Goal: Transaction & Acquisition: Book appointment/travel/reservation

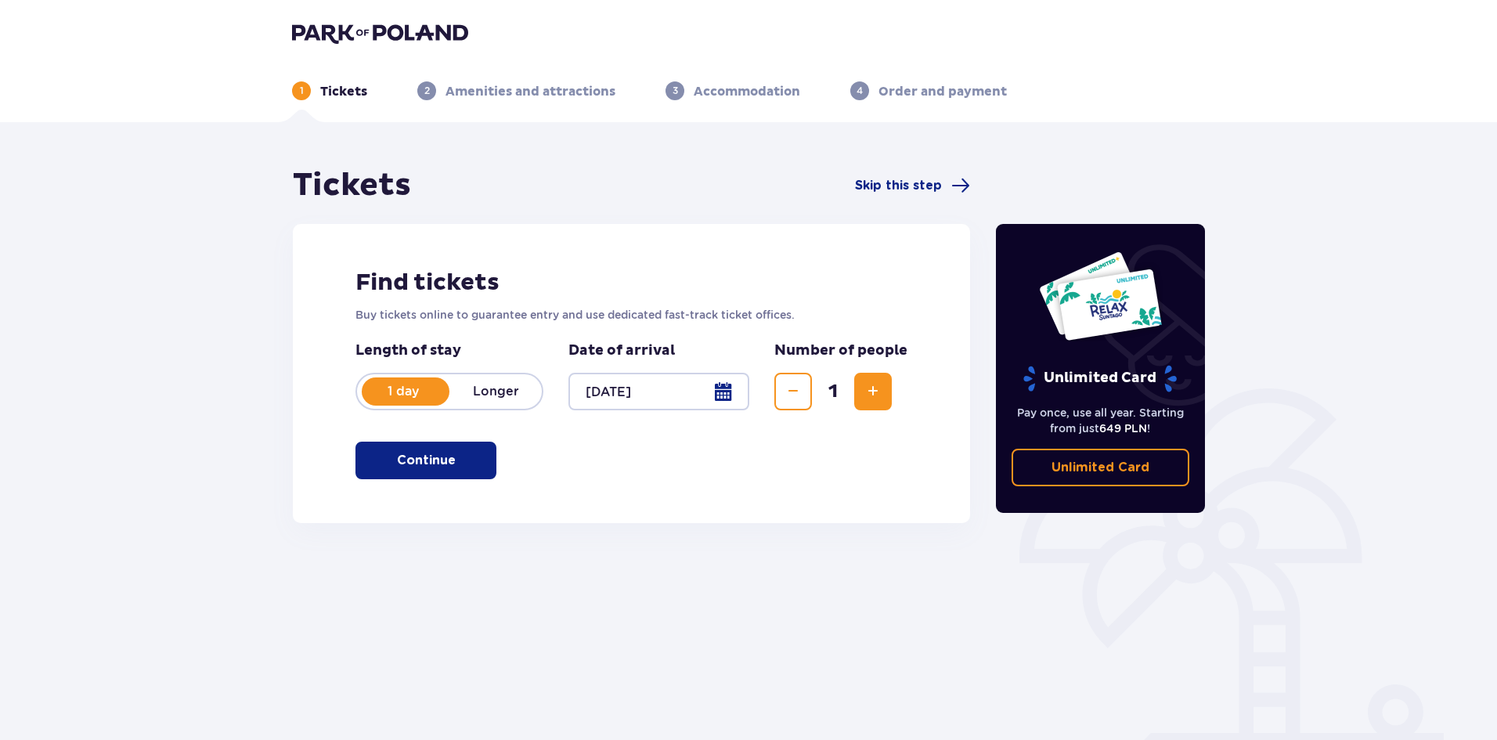
click at [873, 392] on span "Increase" at bounding box center [873, 391] width 19 height 19
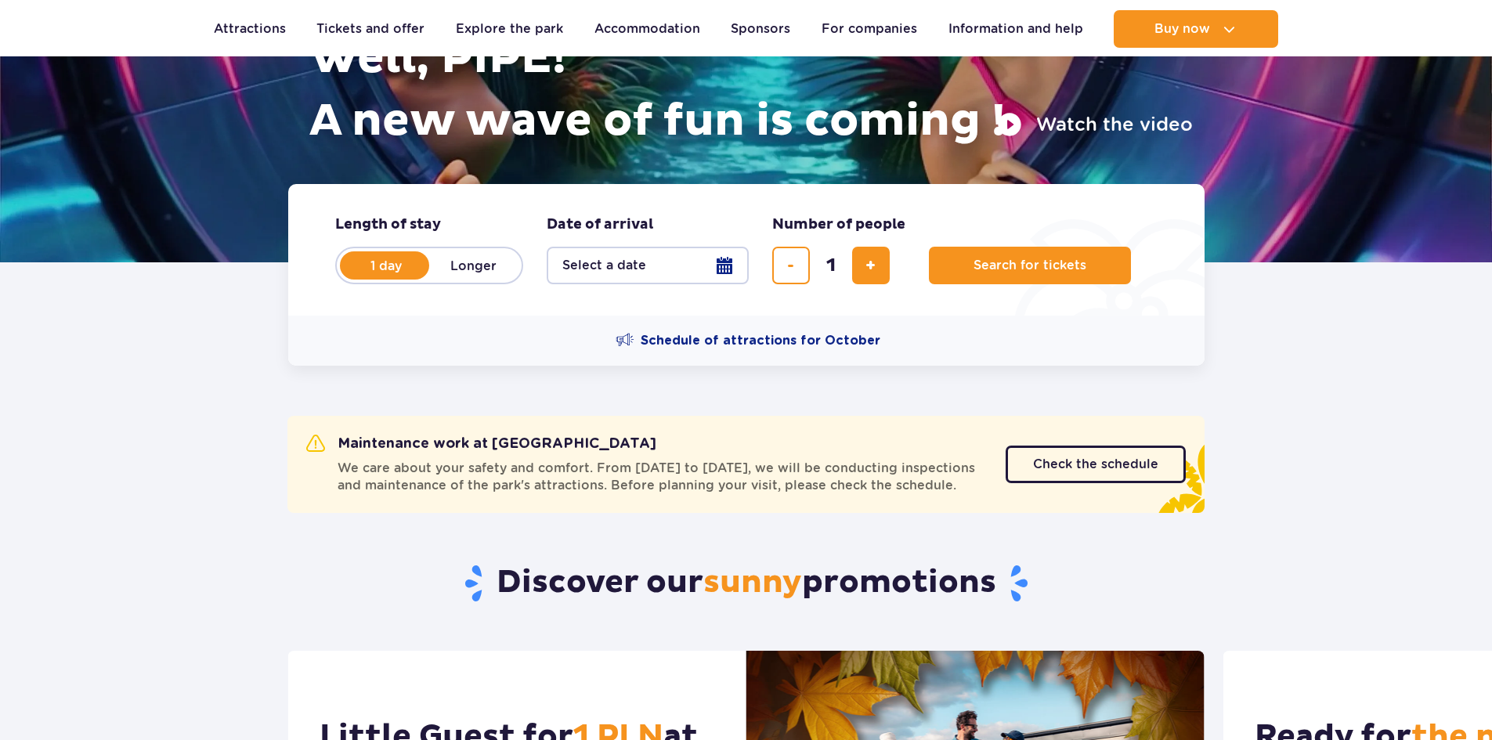
scroll to position [235, 0]
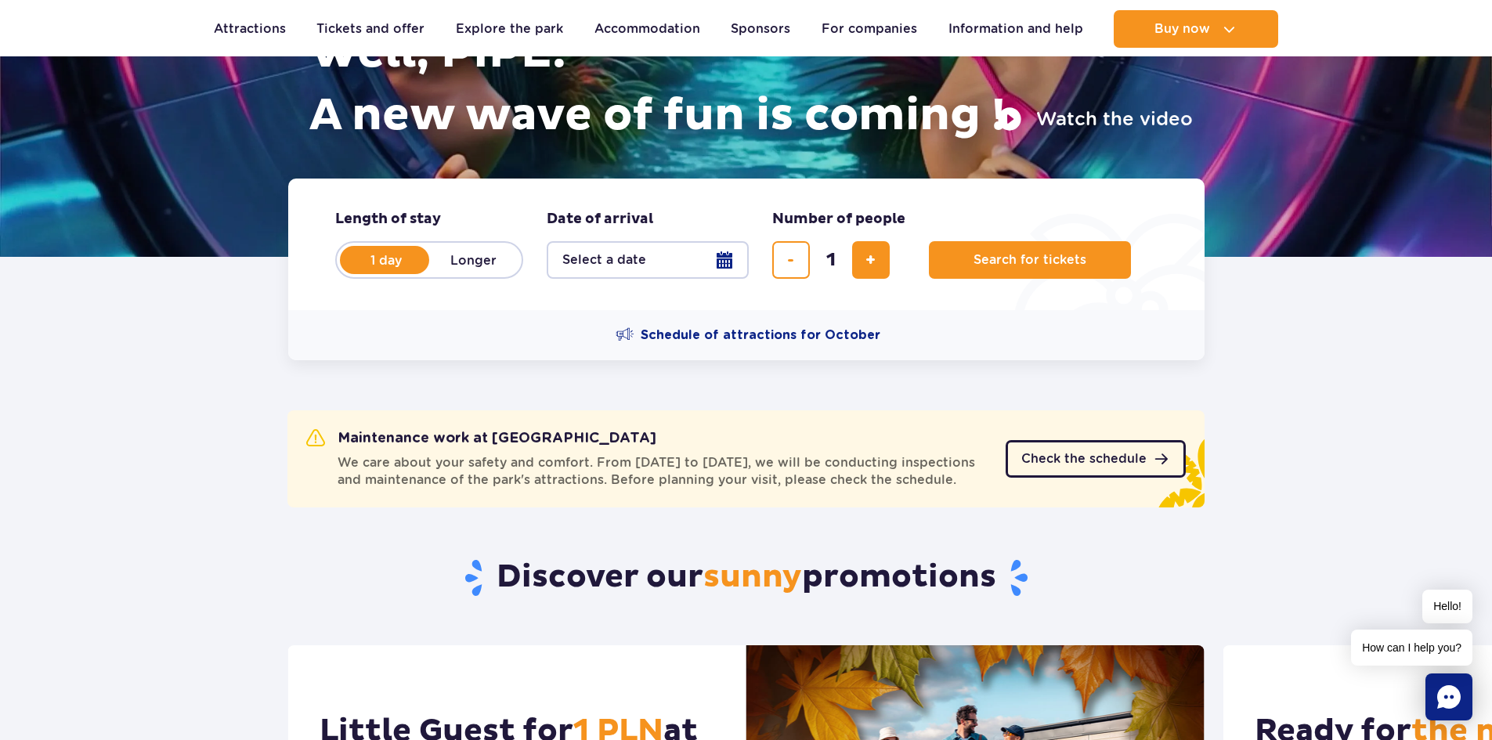
click at [1052, 465] on span "Check the schedule" at bounding box center [1083, 459] width 125 height 13
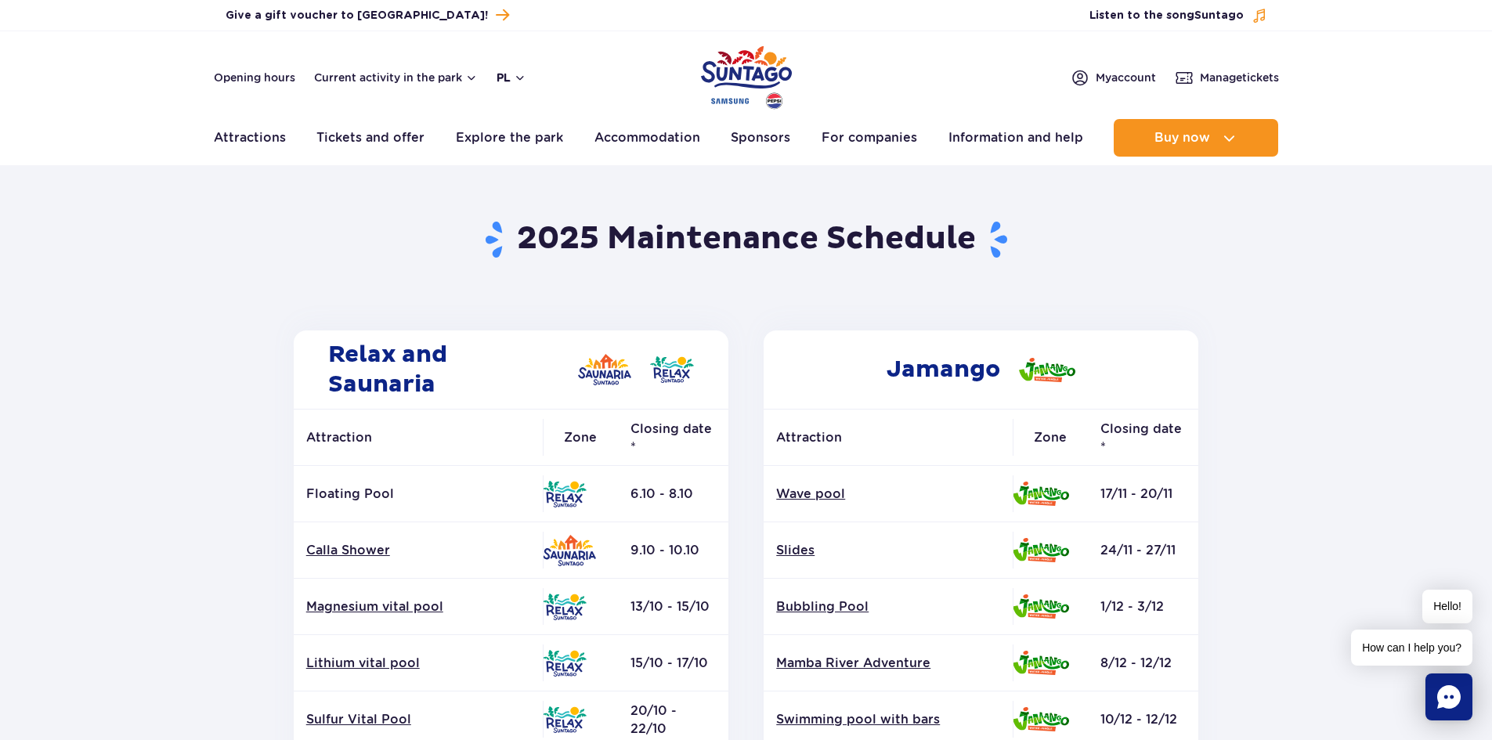
click at [518, 78] on button "pl" at bounding box center [511, 78] width 30 height 16
click at [540, 145] on font "EN" at bounding box center [535, 143] width 16 height 13
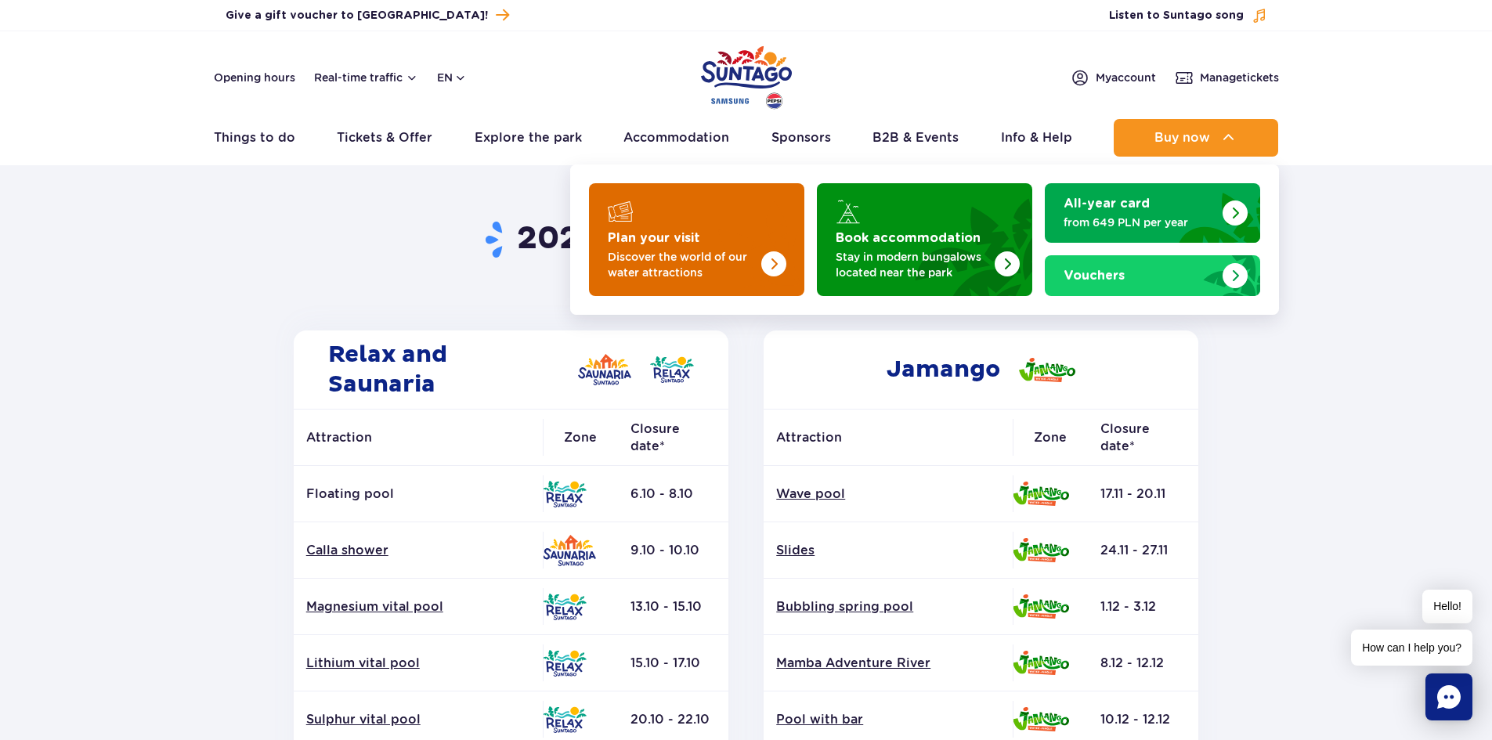
click at [666, 244] on strong "Plan your visit" at bounding box center [654, 238] width 92 height 13
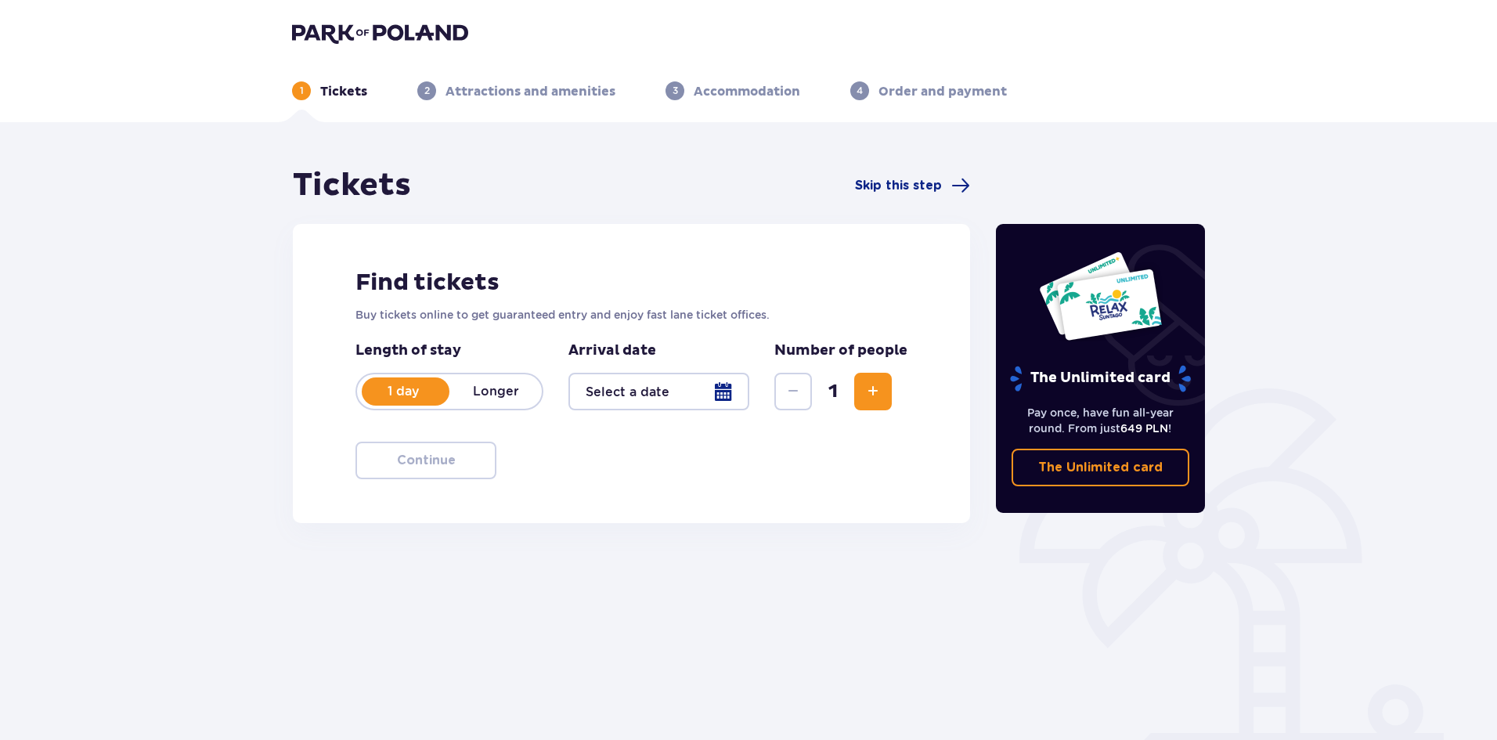
click at [718, 392] on div at bounding box center [658, 392] width 181 height 38
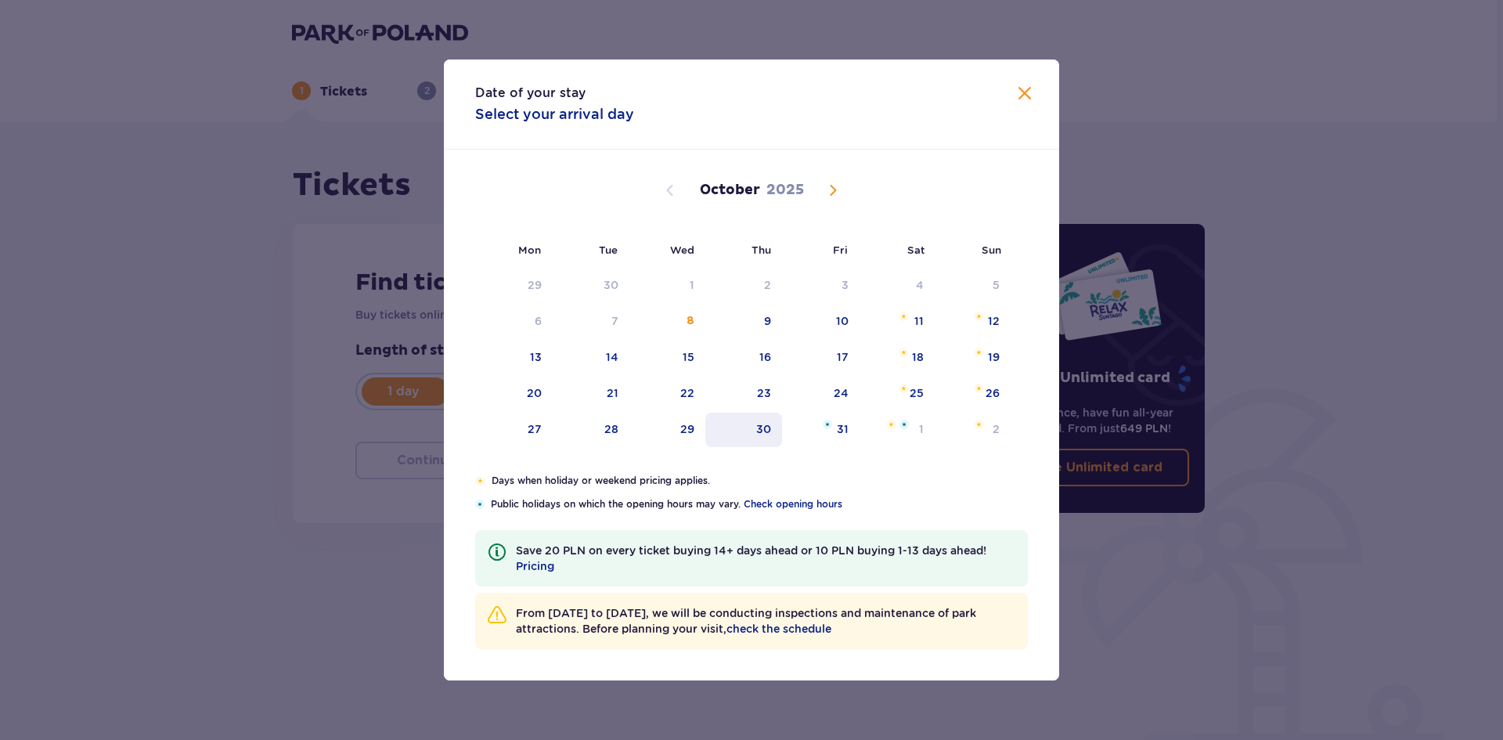
click at [768, 424] on div "30" at bounding box center [763, 429] width 15 height 16
type input "[DATE]"
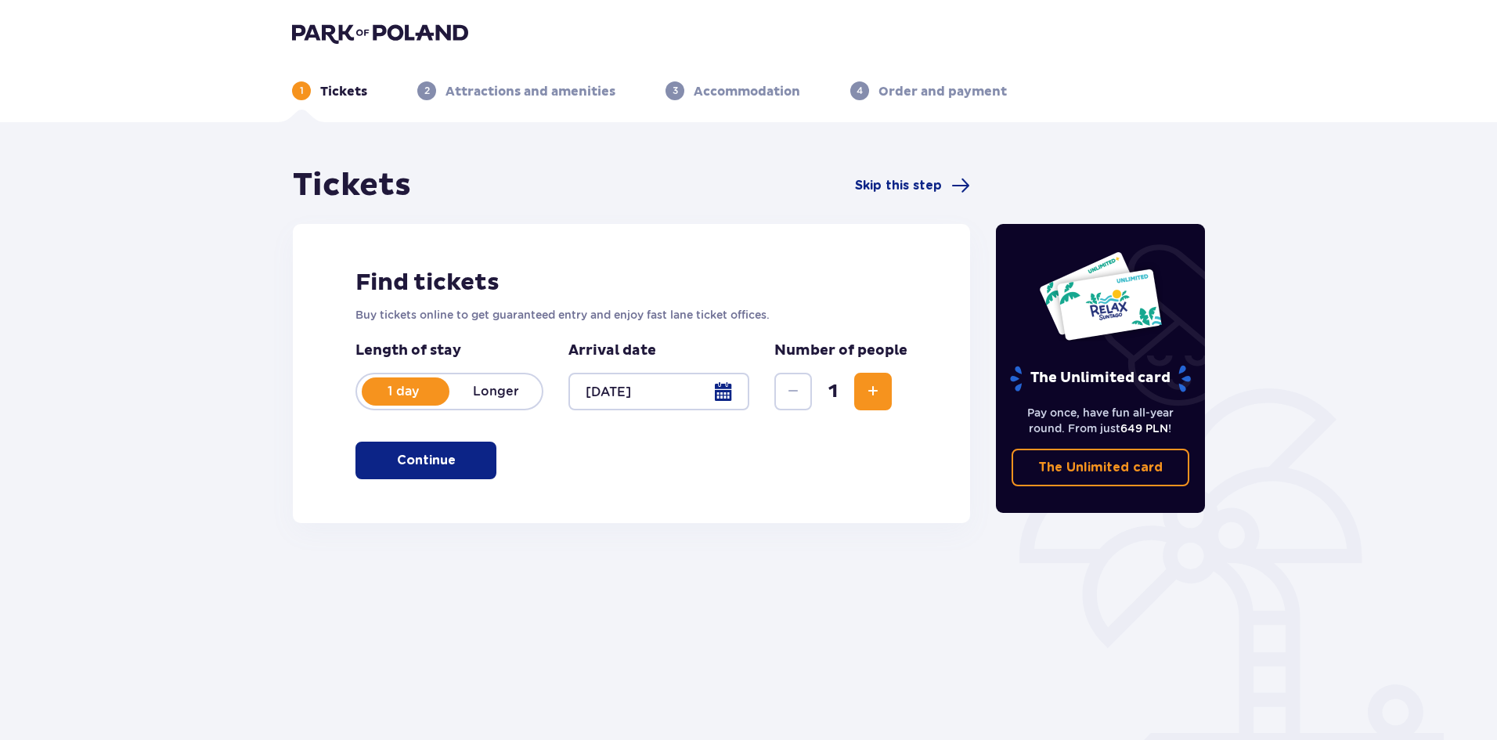
click at [861, 391] on button "Increase" at bounding box center [873, 392] width 38 height 38
click at [477, 456] on button "Continue" at bounding box center [425, 461] width 141 height 38
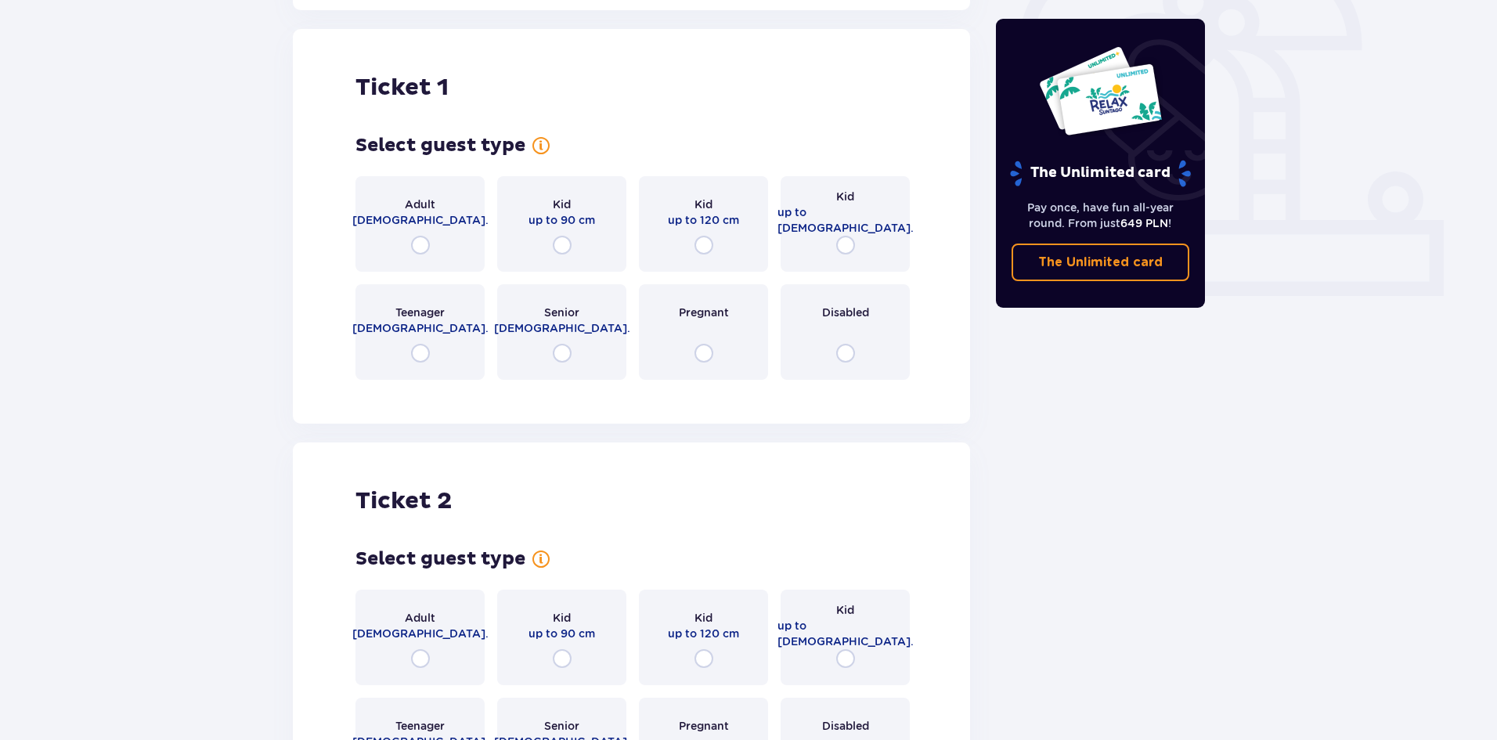
scroll to position [523, 0]
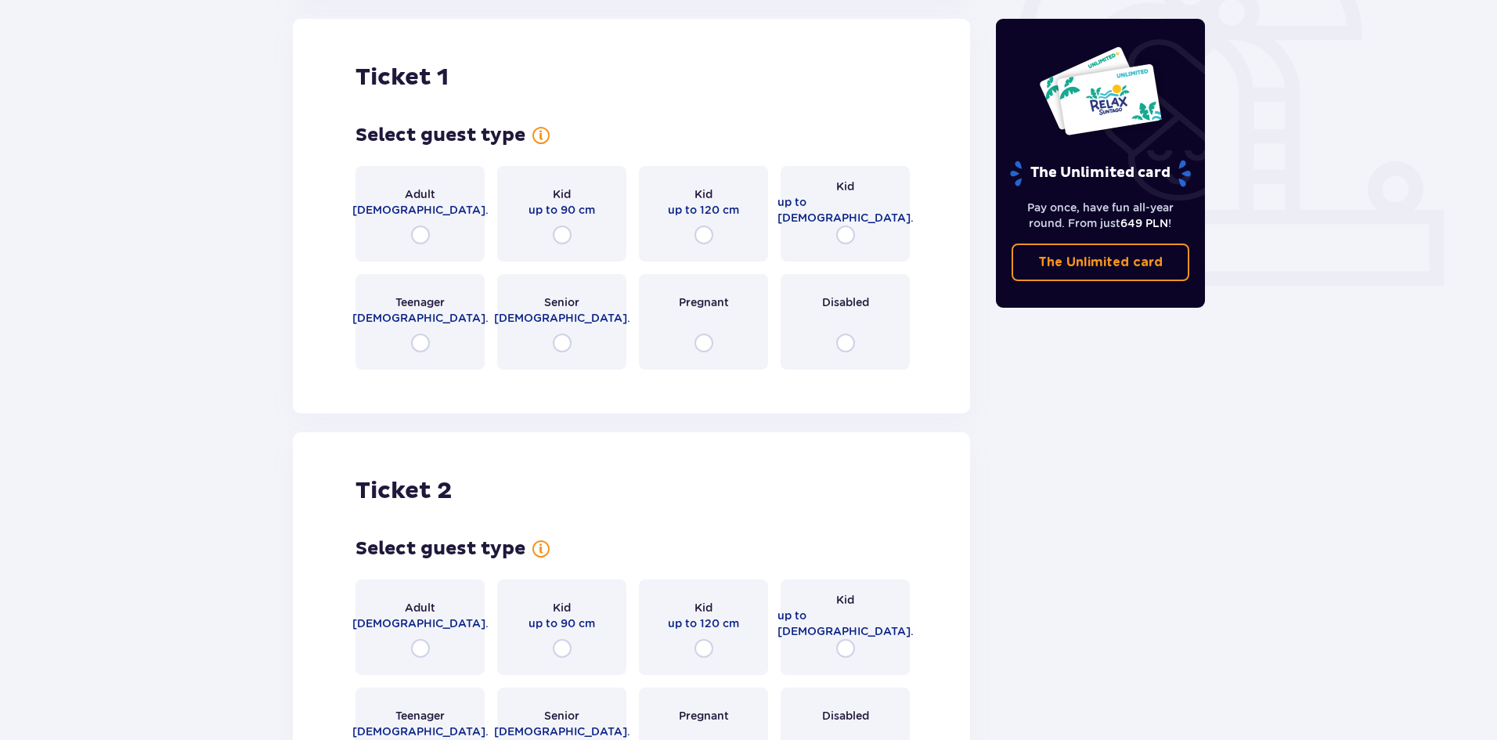
click at [425, 233] on input "radio" at bounding box center [420, 235] width 19 height 19
radio input "true"
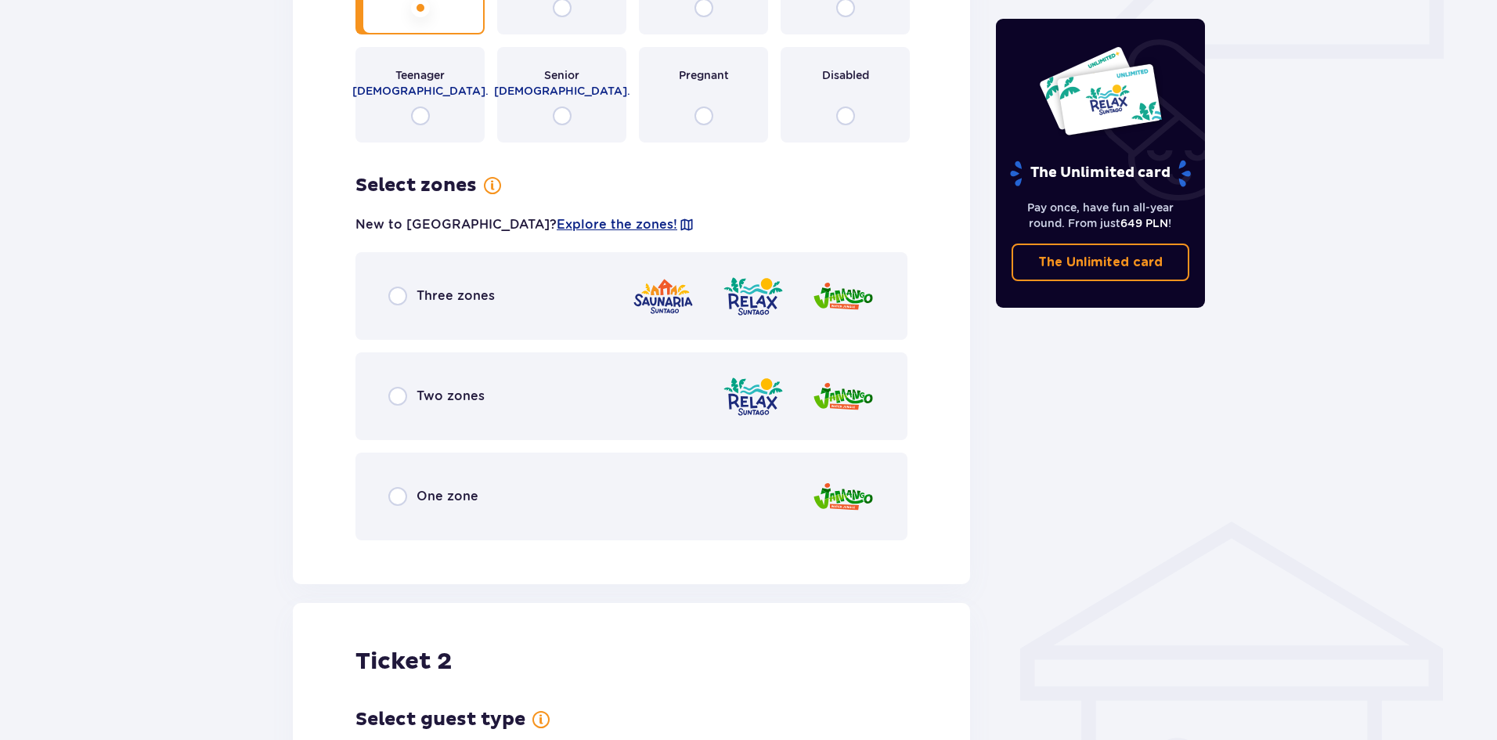
scroll to position [749, 0]
click at [395, 292] on input "radio" at bounding box center [397, 297] width 19 height 19
radio input "true"
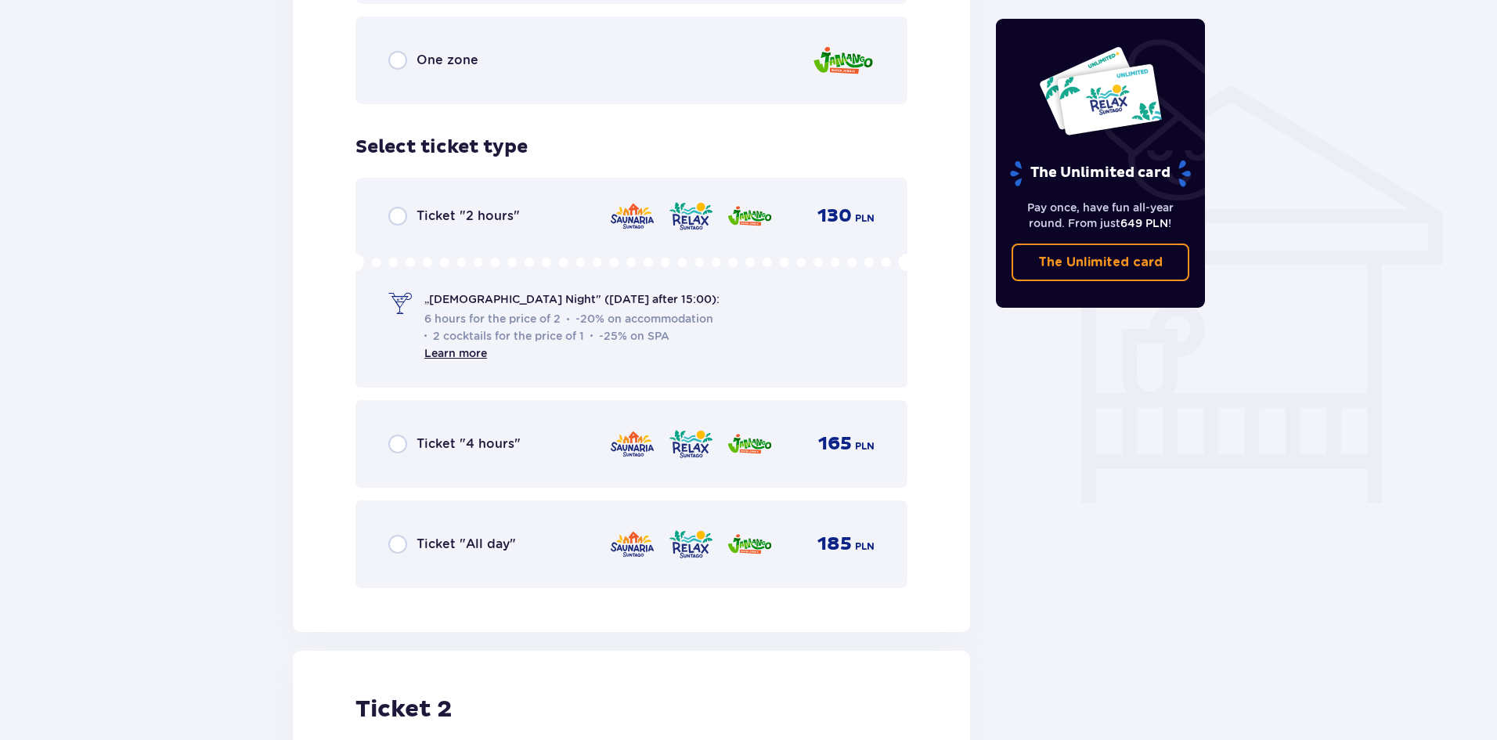
scroll to position [1191, 0]
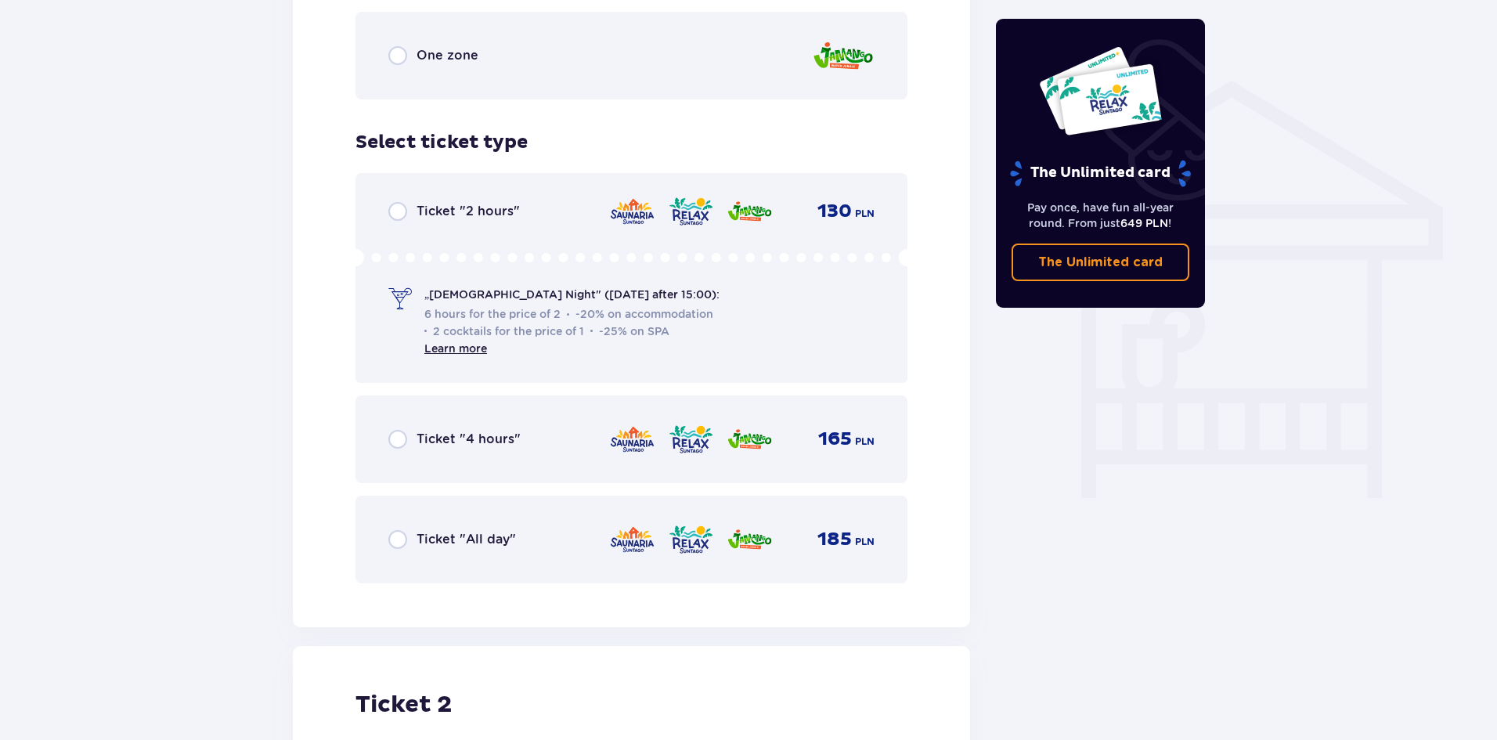
click at [395, 539] on input "radio" at bounding box center [397, 539] width 19 height 19
radio input "true"
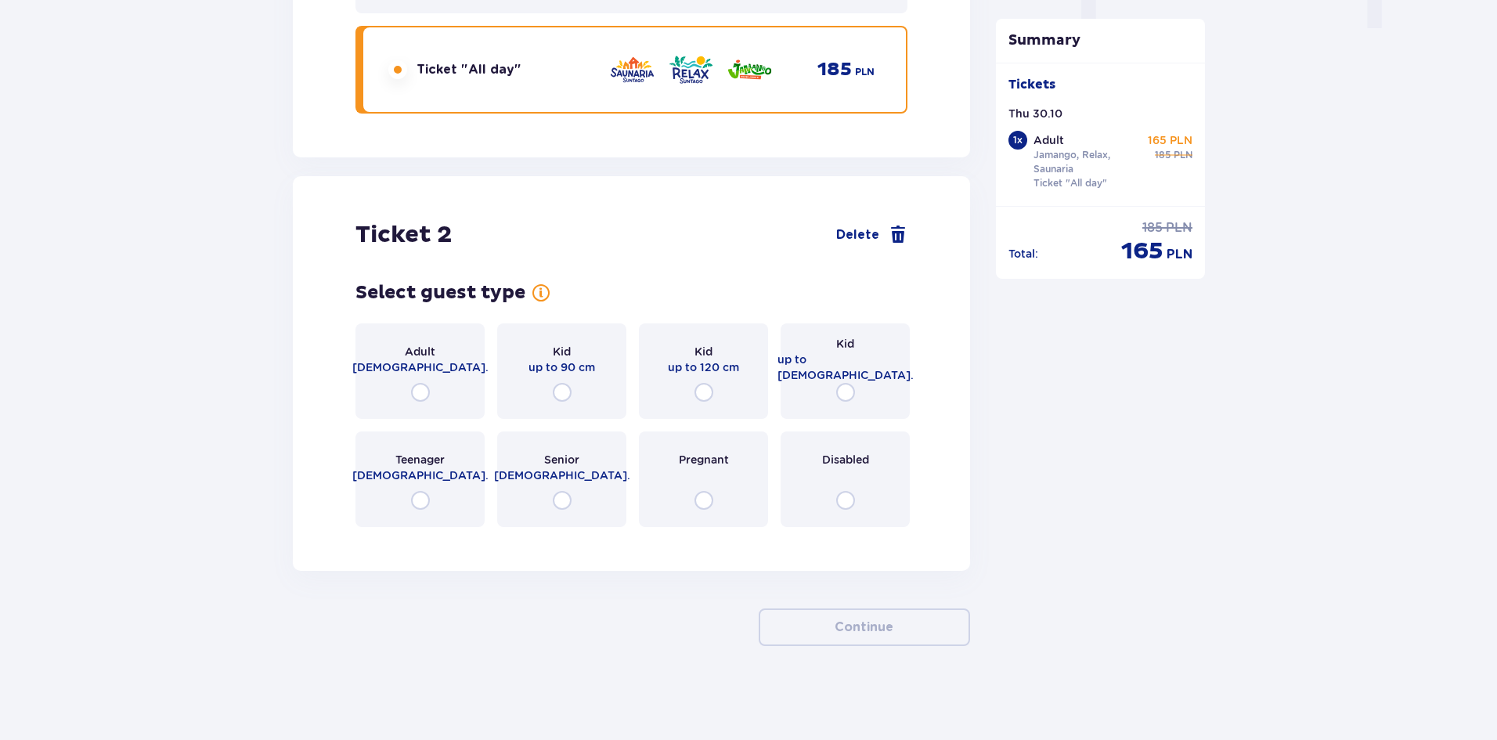
click at [417, 388] on input "radio" at bounding box center [420, 392] width 19 height 19
radio input "true"
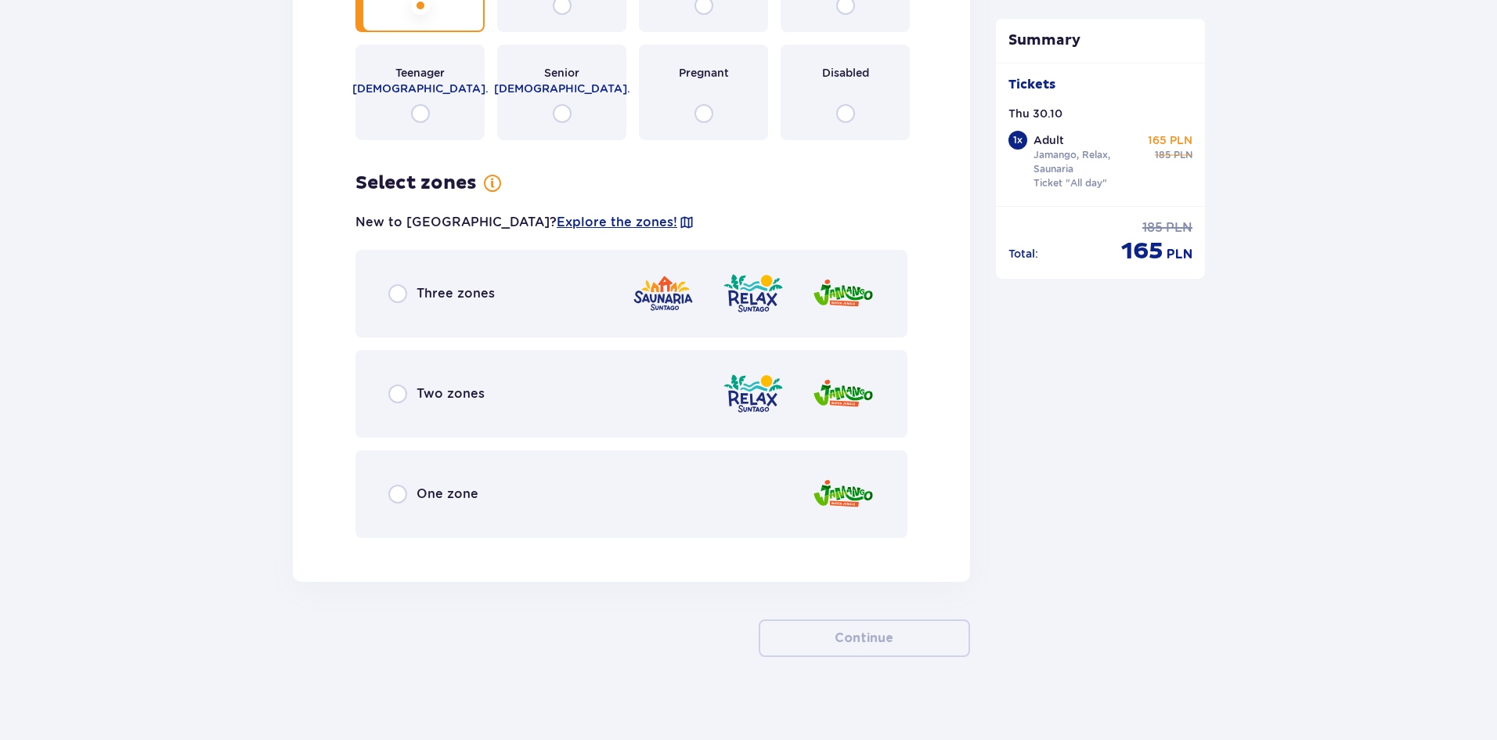
scroll to position [2059, 0]
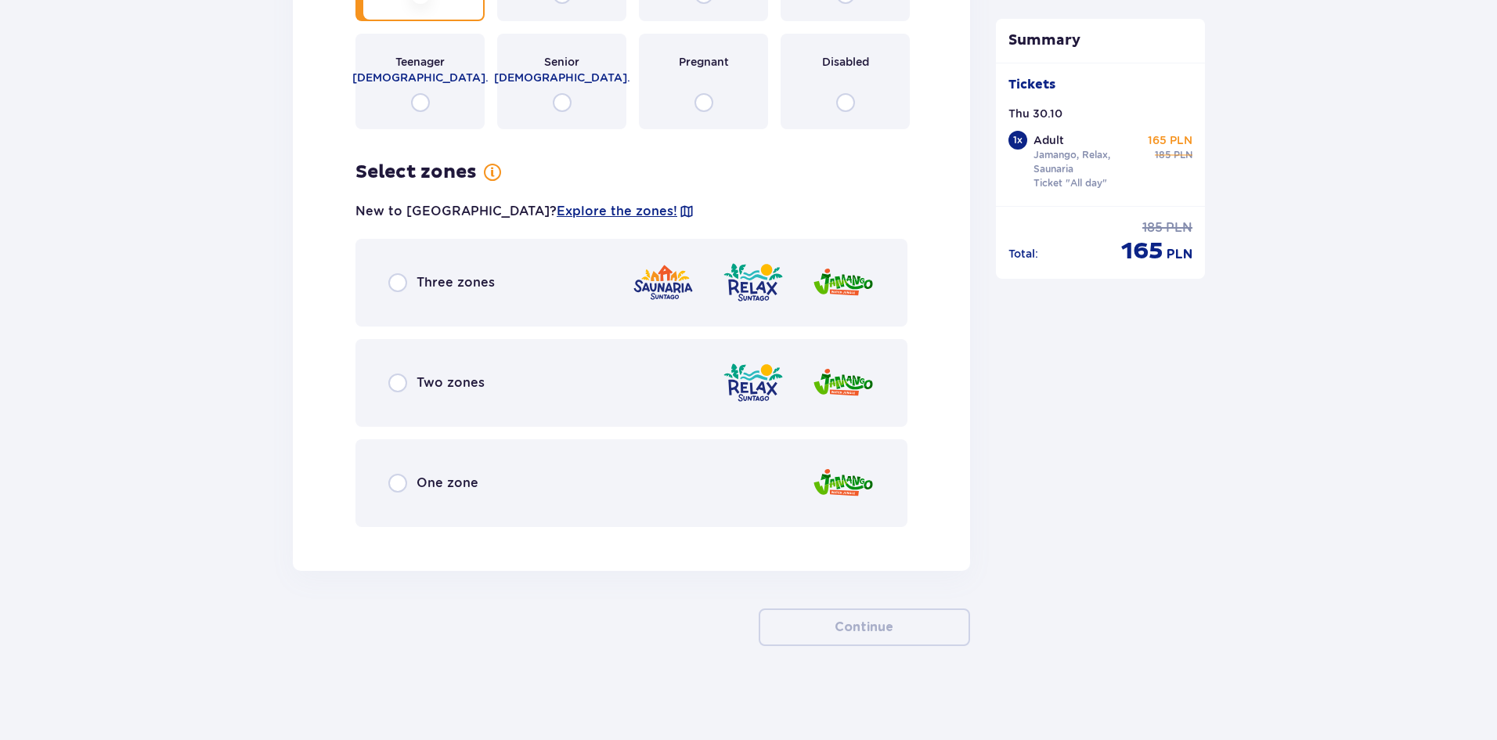
click at [396, 280] on input "radio" at bounding box center [397, 282] width 19 height 19
radio input "true"
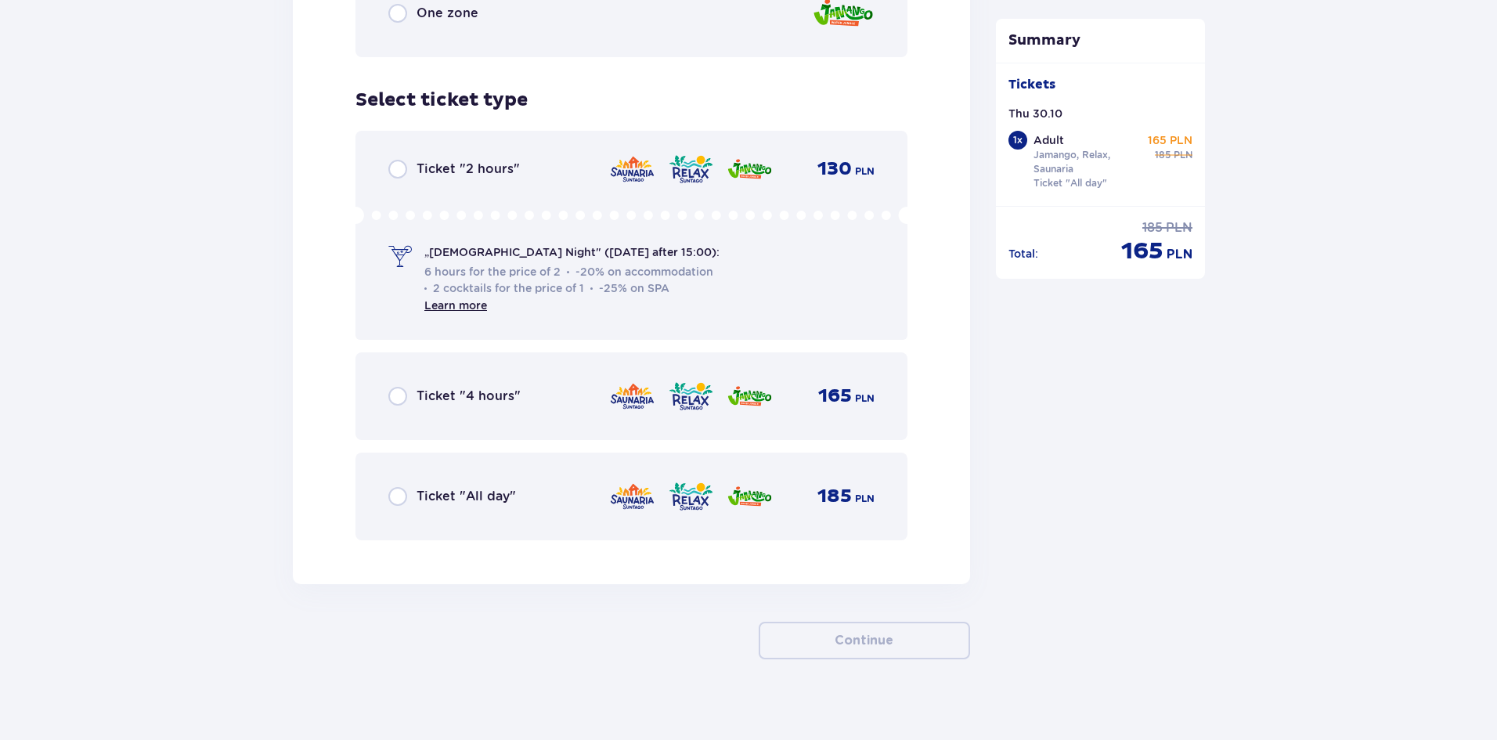
scroll to position [2542, 0]
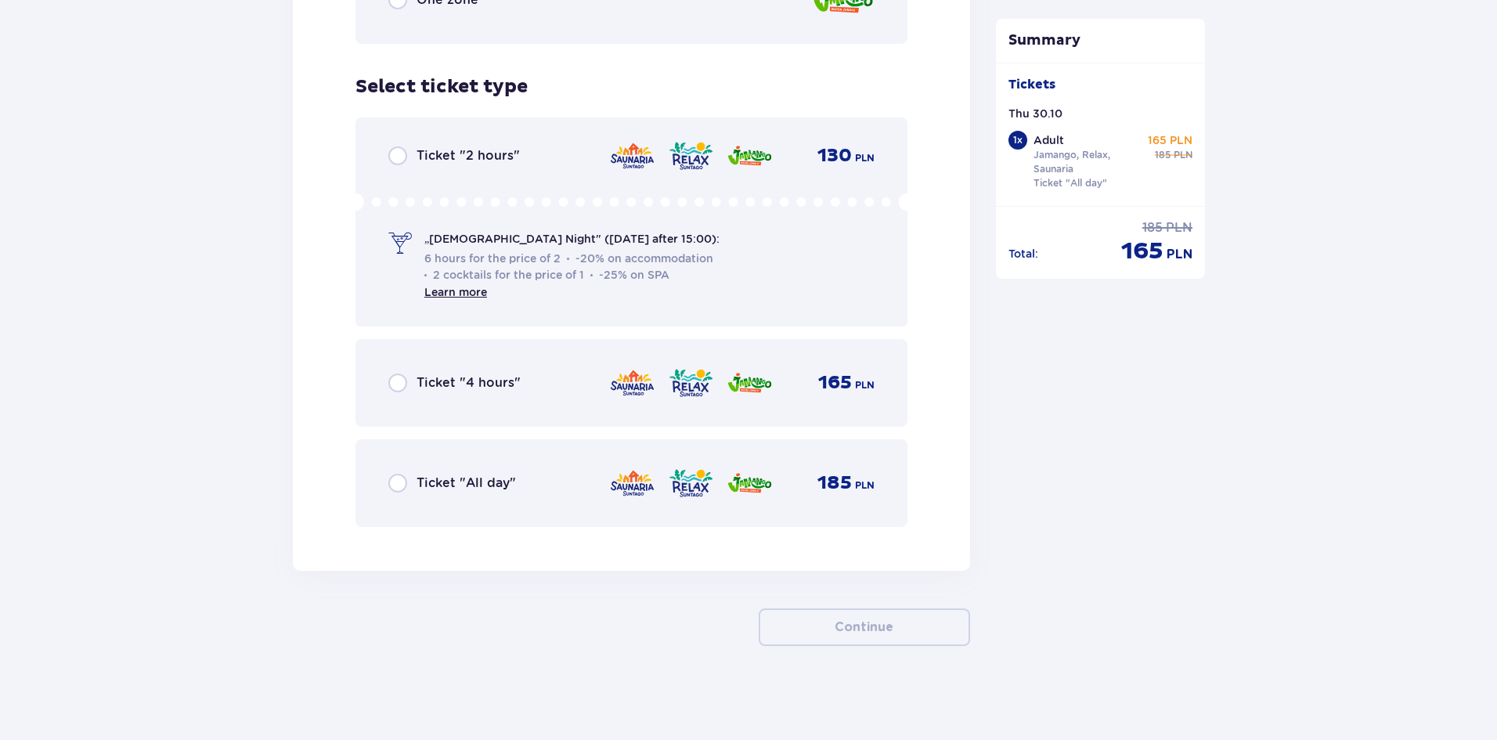
click at [394, 478] on input "radio" at bounding box center [397, 483] width 19 height 19
radio input "true"
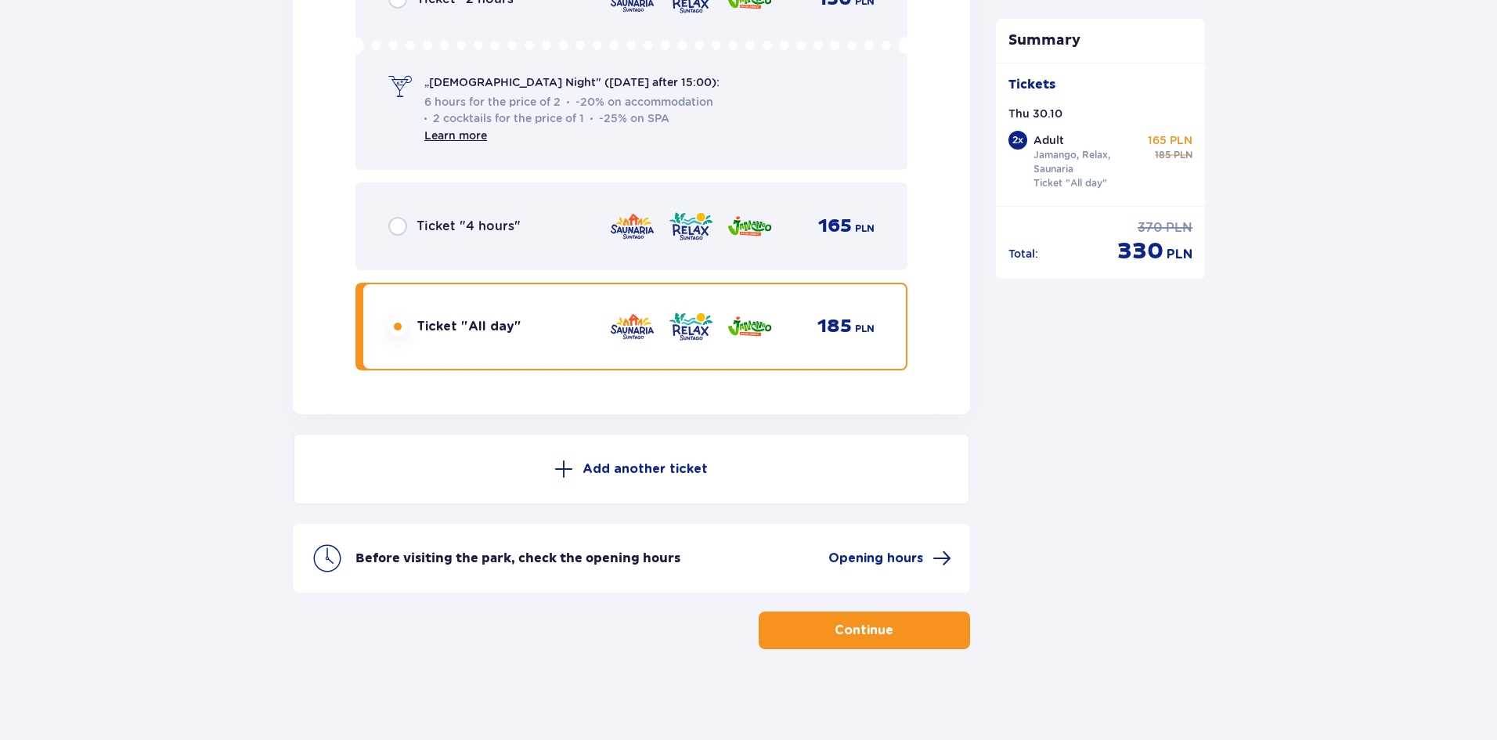
scroll to position [2701, 0]
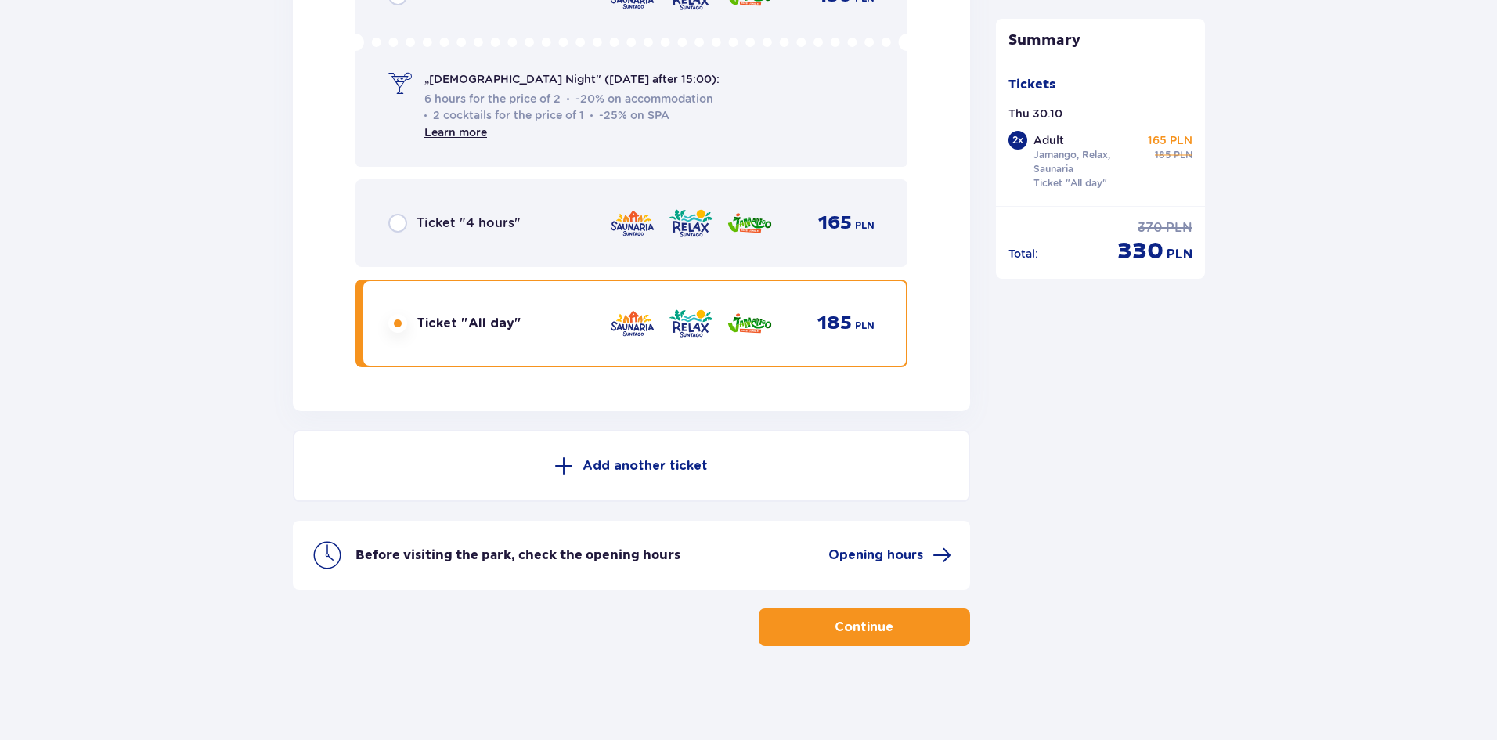
click at [815, 633] on button "Continue" at bounding box center [864, 627] width 211 height 38
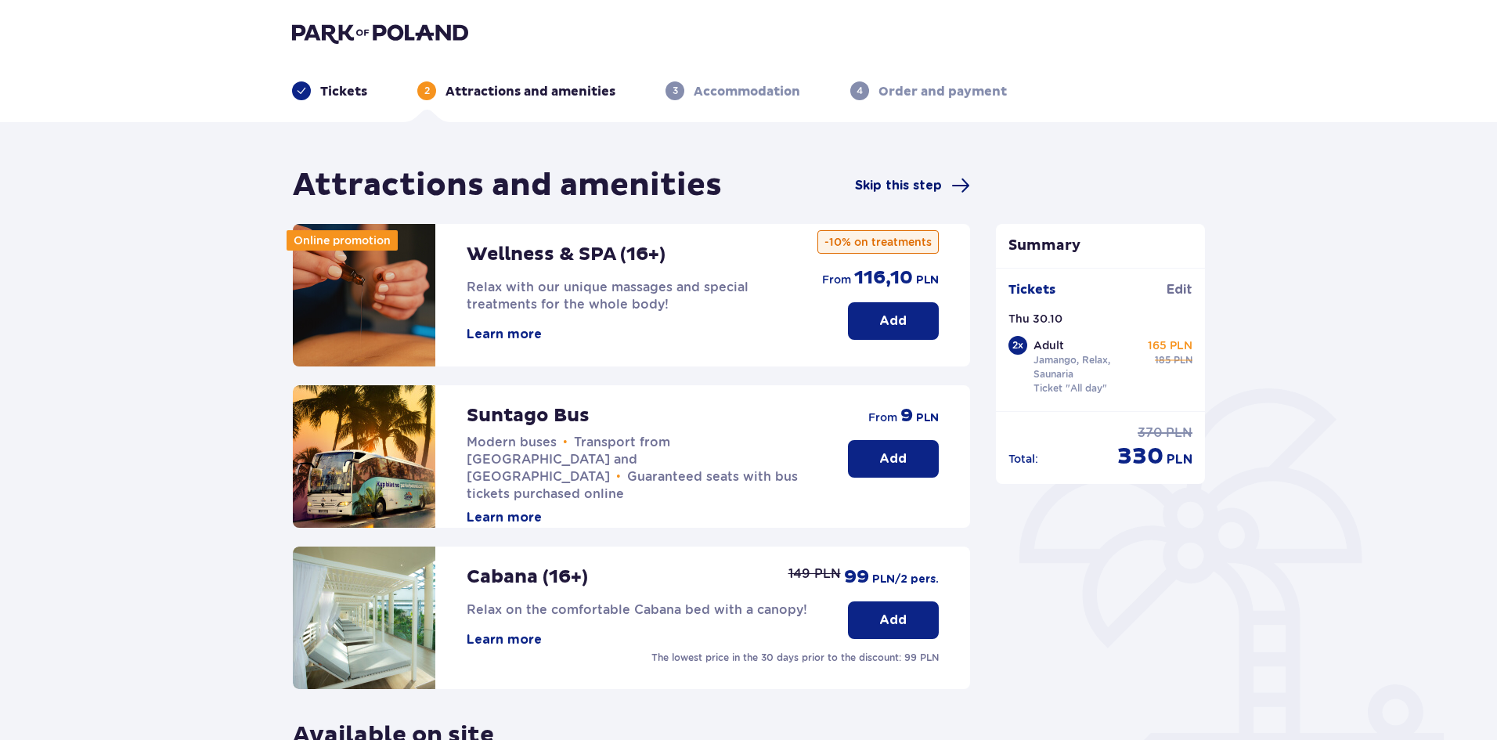
click at [897, 185] on span "Skip this step" at bounding box center [898, 185] width 87 height 17
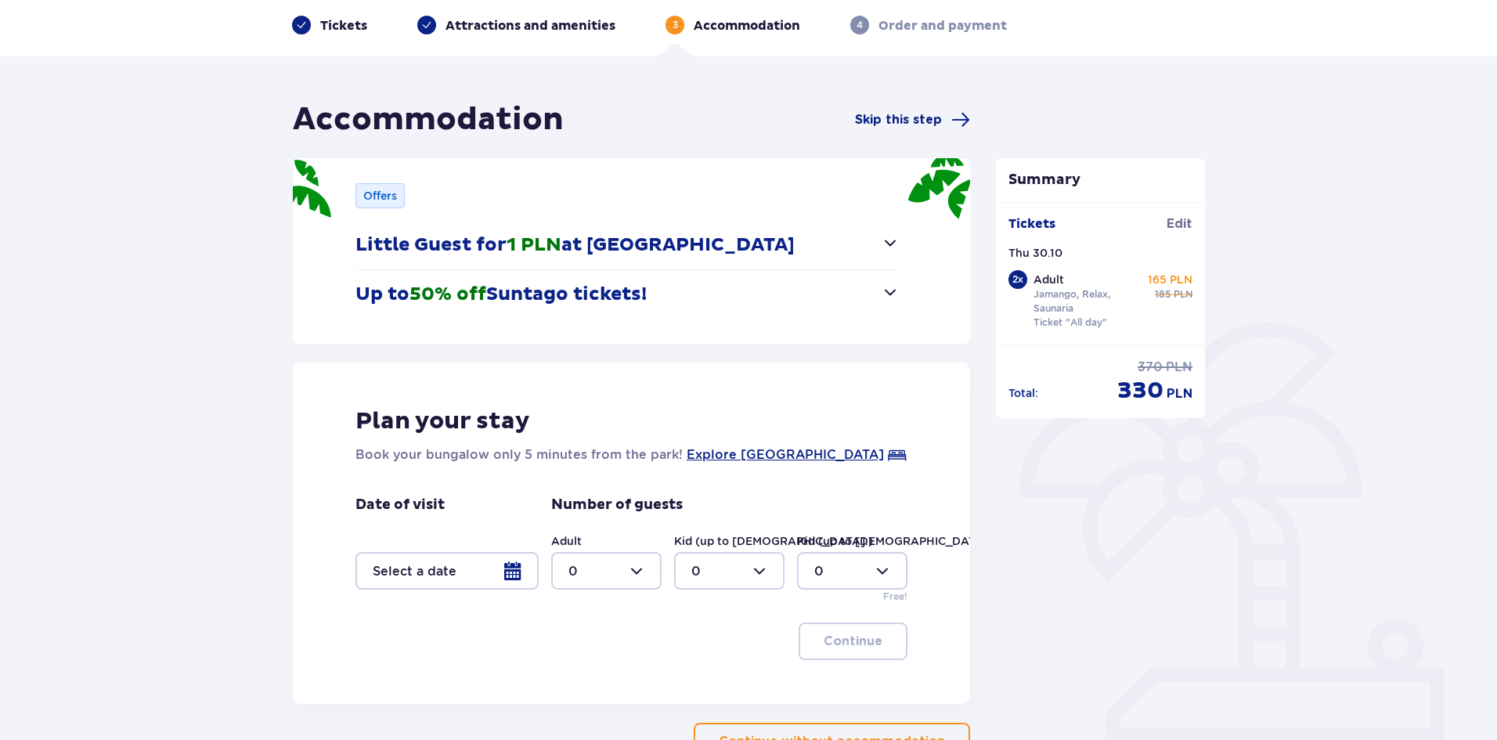
scroll to position [157, 0]
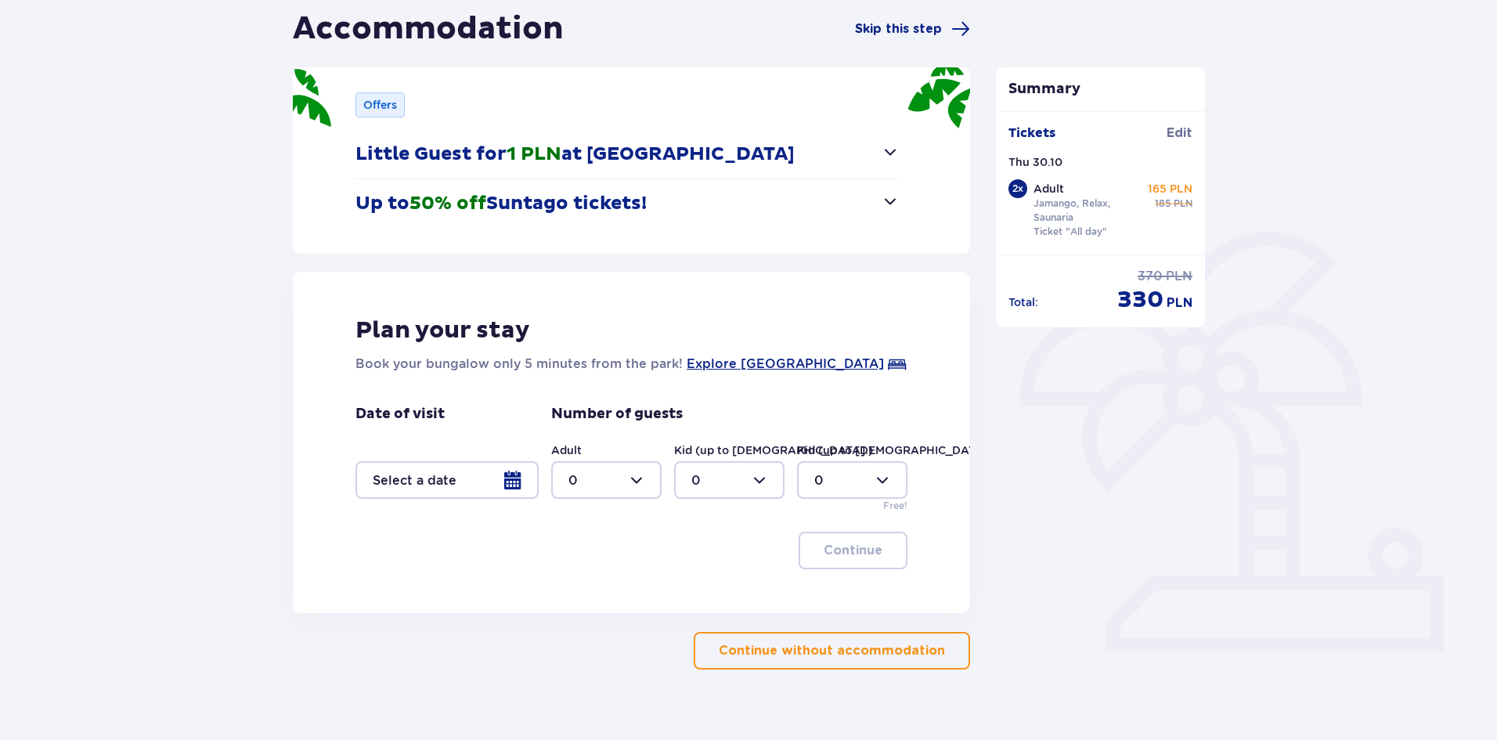
click at [513, 474] on div at bounding box center [446, 480] width 183 height 38
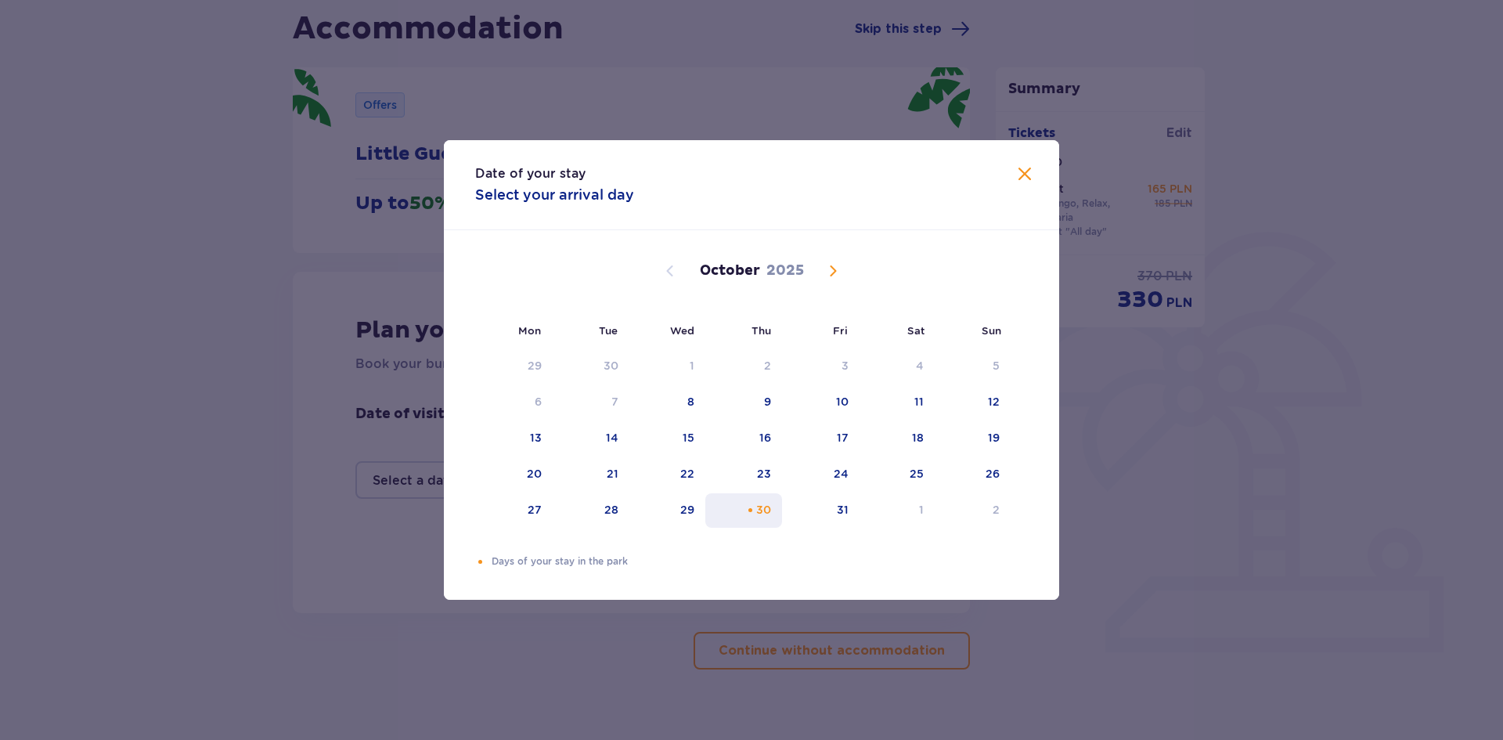
click at [766, 509] on div "30" at bounding box center [763, 510] width 15 height 16
click at [835, 511] on div "31" at bounding box center [821, 510] width 78 height 34
type input "[DATE] - [DATE]"
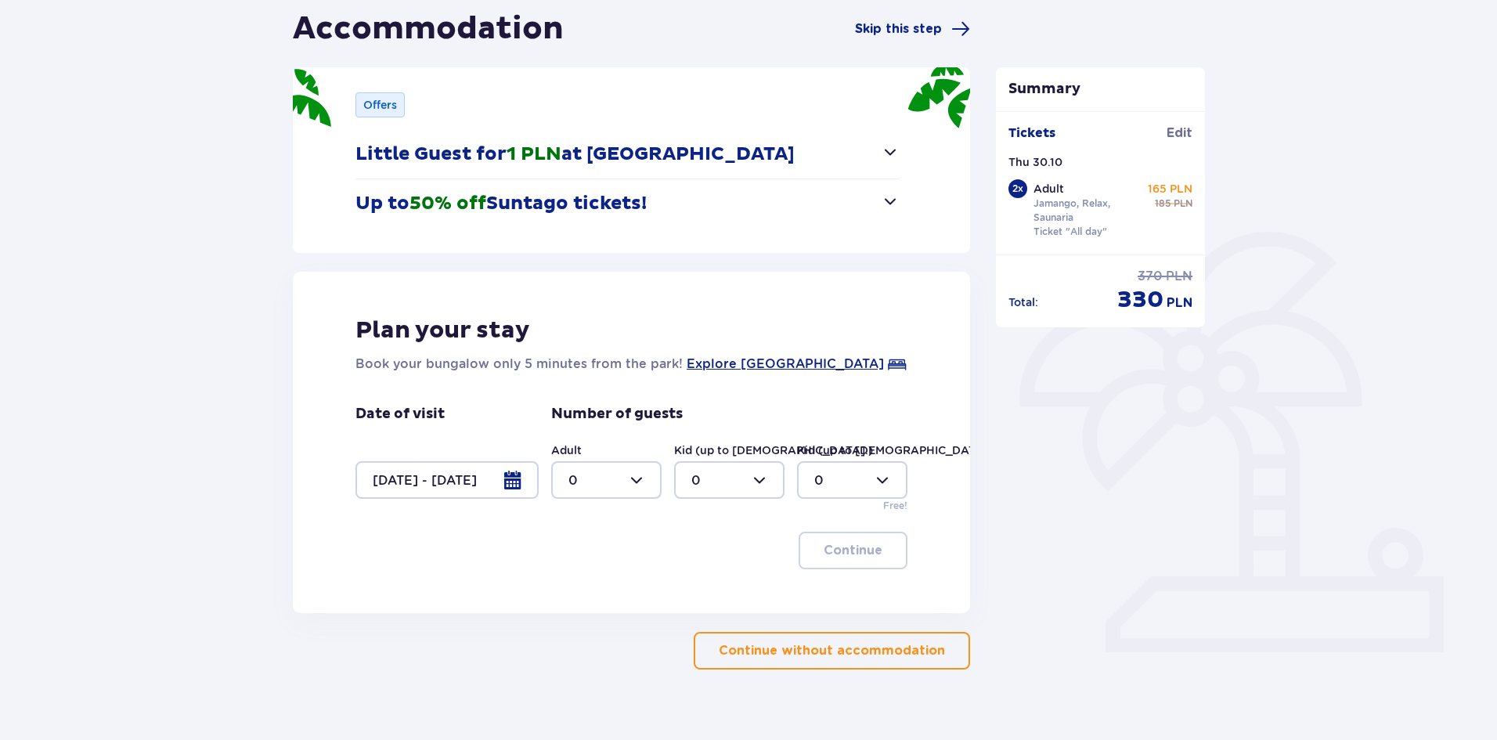
click at [626, 482] on div at bounding box center [606, 480] width 110 height 38
click at [595, 594] on div "2" at bounding box center [606, 593] width 76 height 17
type input "2"
click at [842, 550] on p "Continue" at bounding box center [853, 550] width 59 height 17
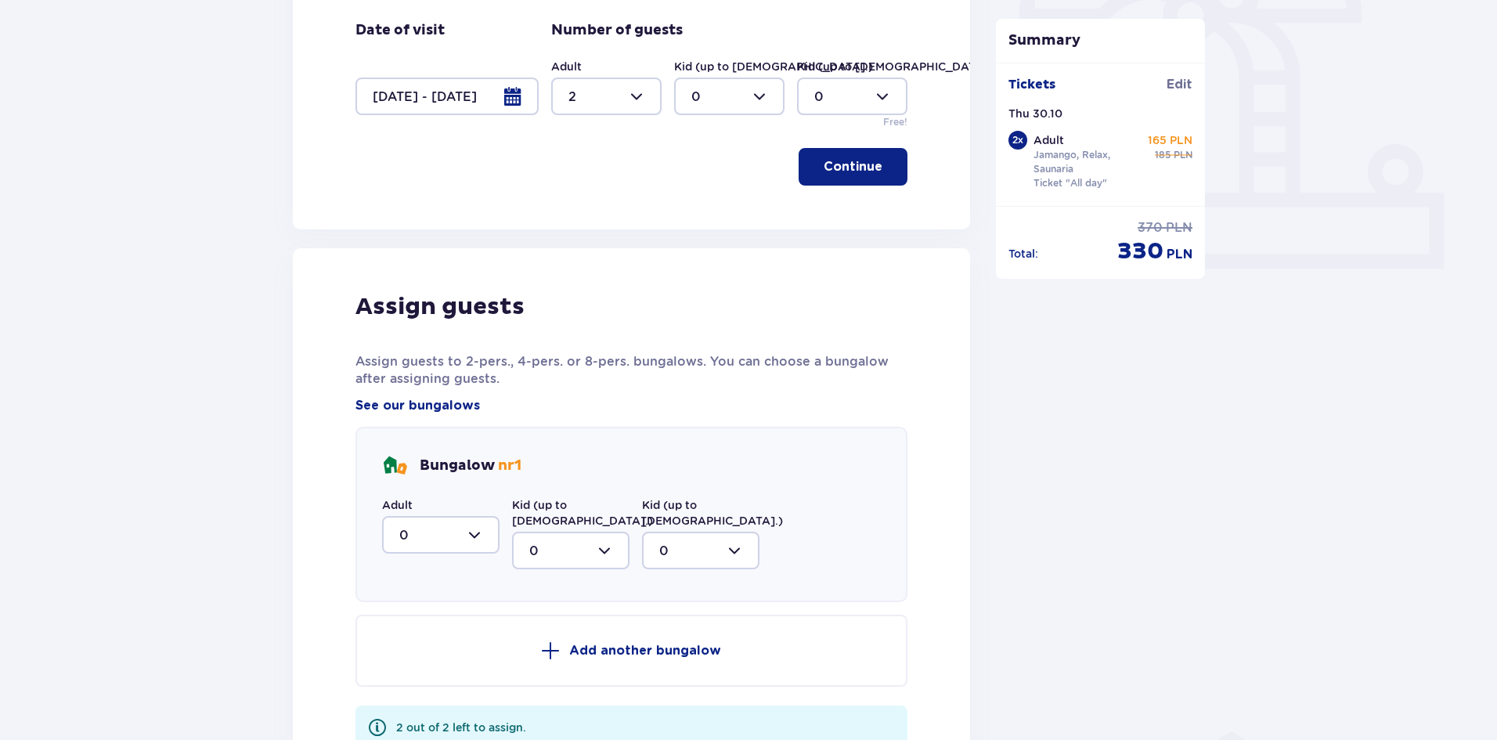
scroll to position [613, 0]
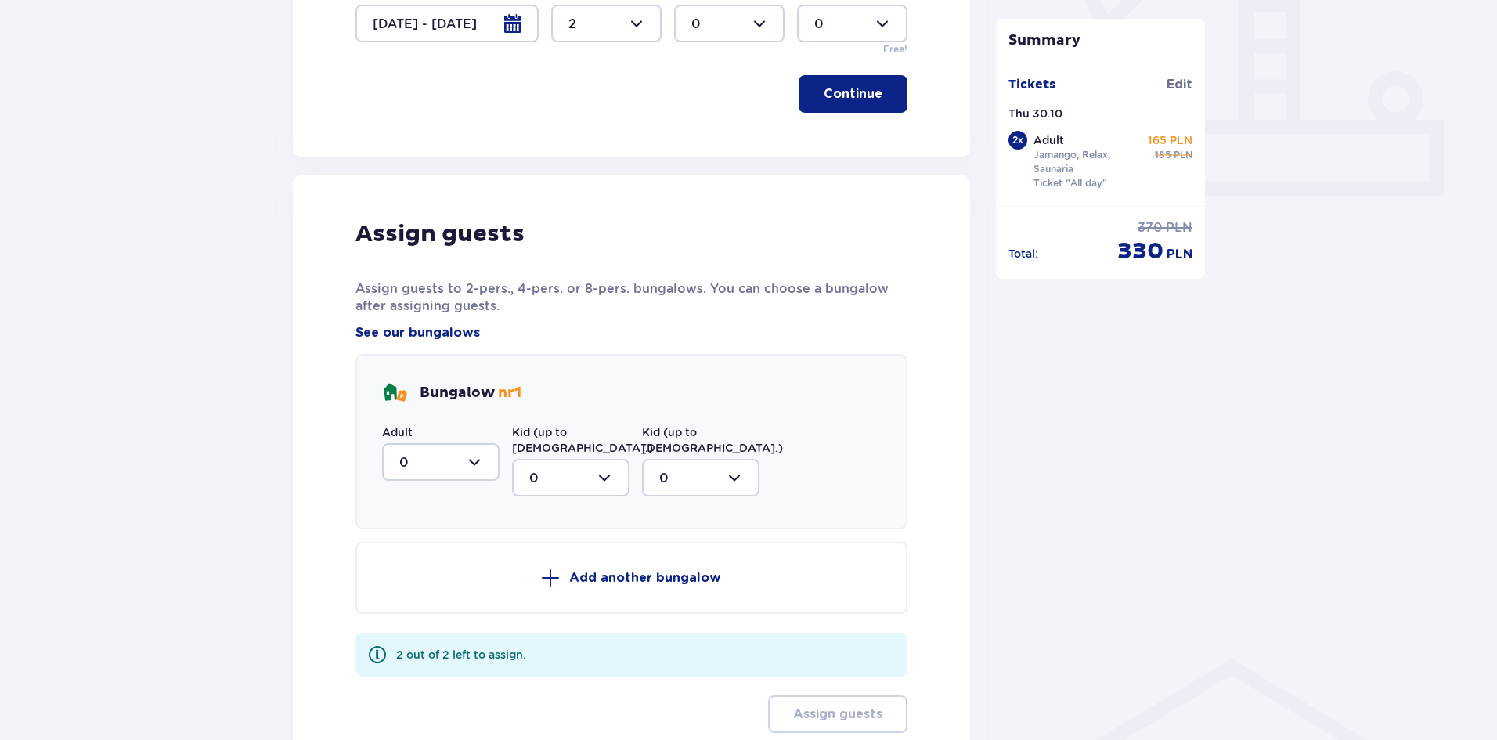
click at [455, 464] on div at bounding box center [440, 462] width 117 height 38
click at [423, 567] on div "2" at bounding box center [440, 575] width 83 height 17
type input "2"
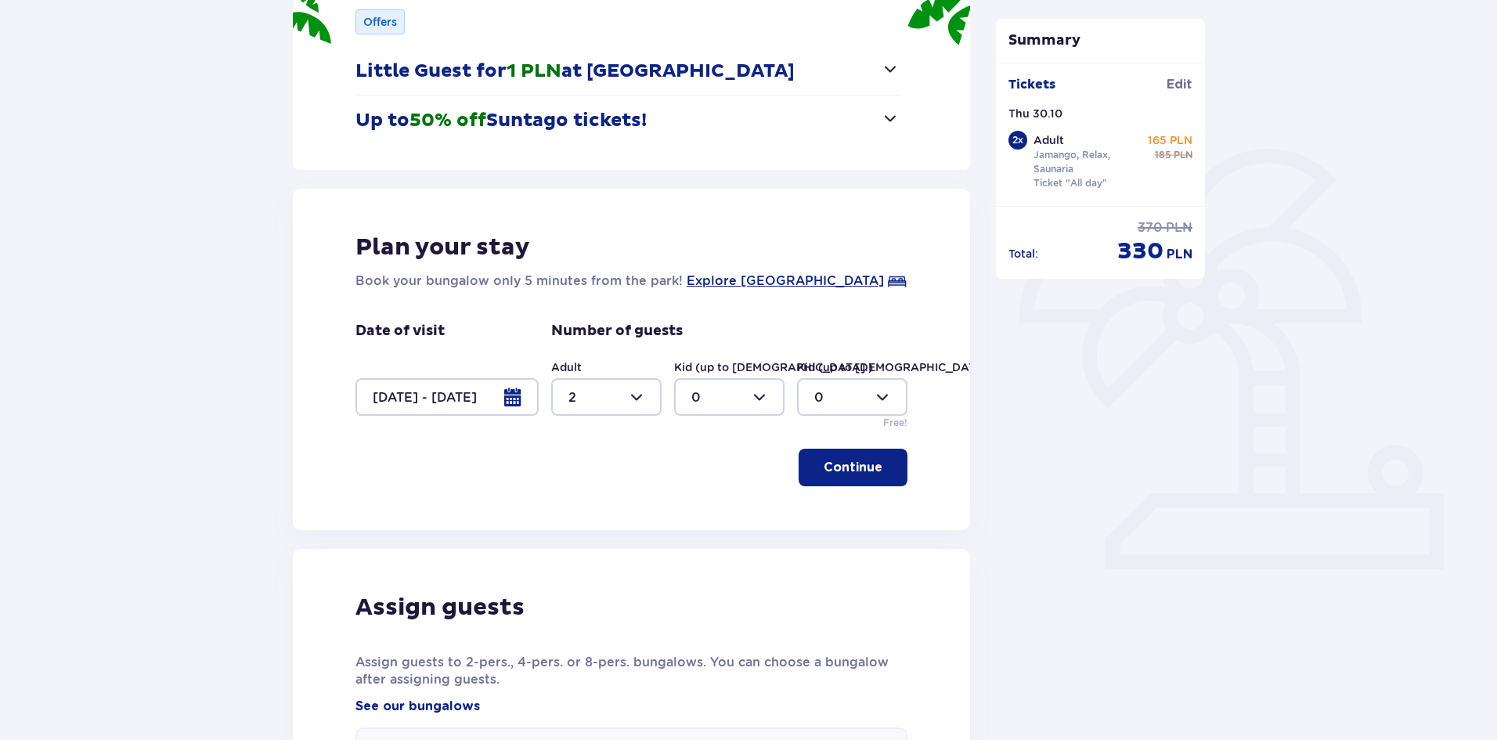
scroll to position [161, 0]
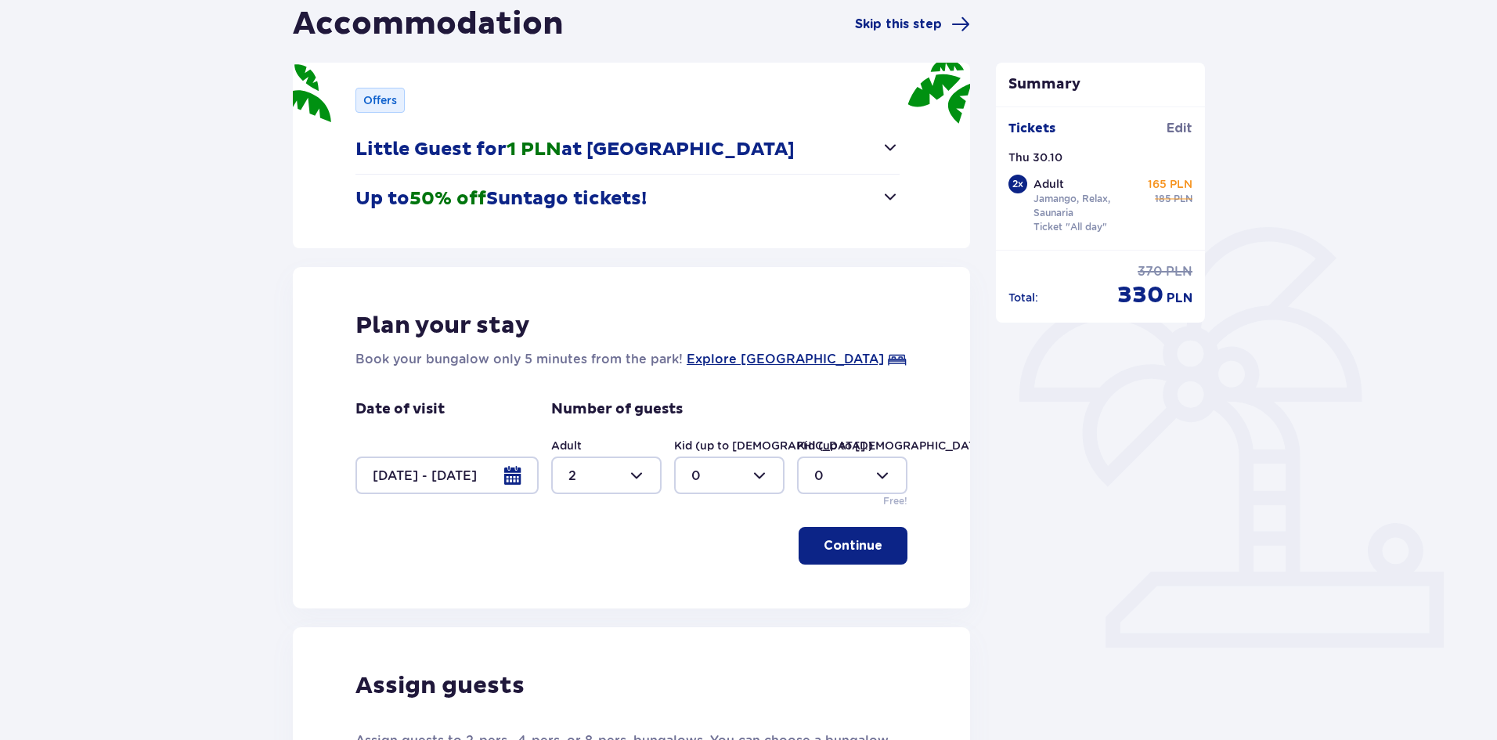
click at [832, 544] on p "Continue" at bounding box center [853, 545] width 59 height 17
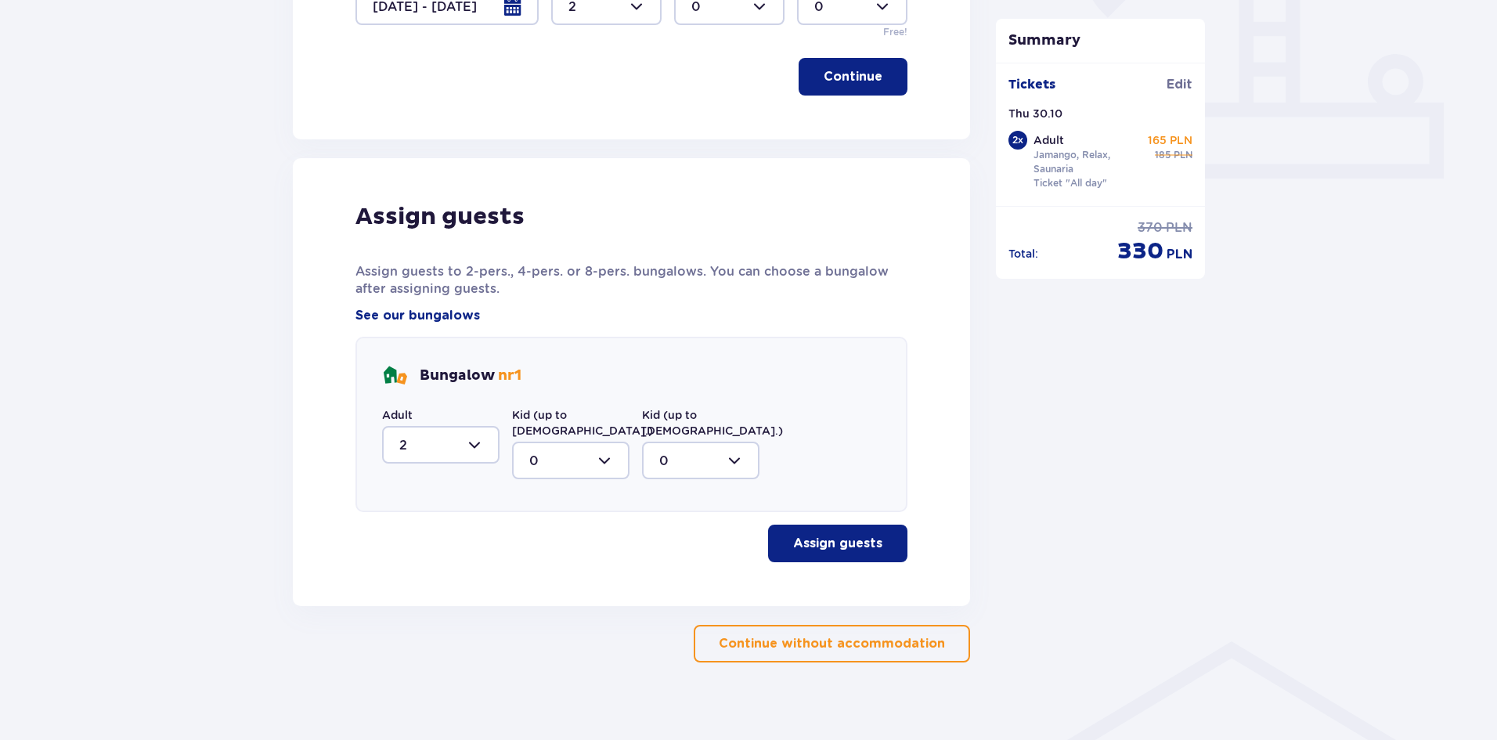
scroll to position [631, 0]
click at [832, 534] on p "Assign guests" at bounding box center [837, 542] width 89 height 17
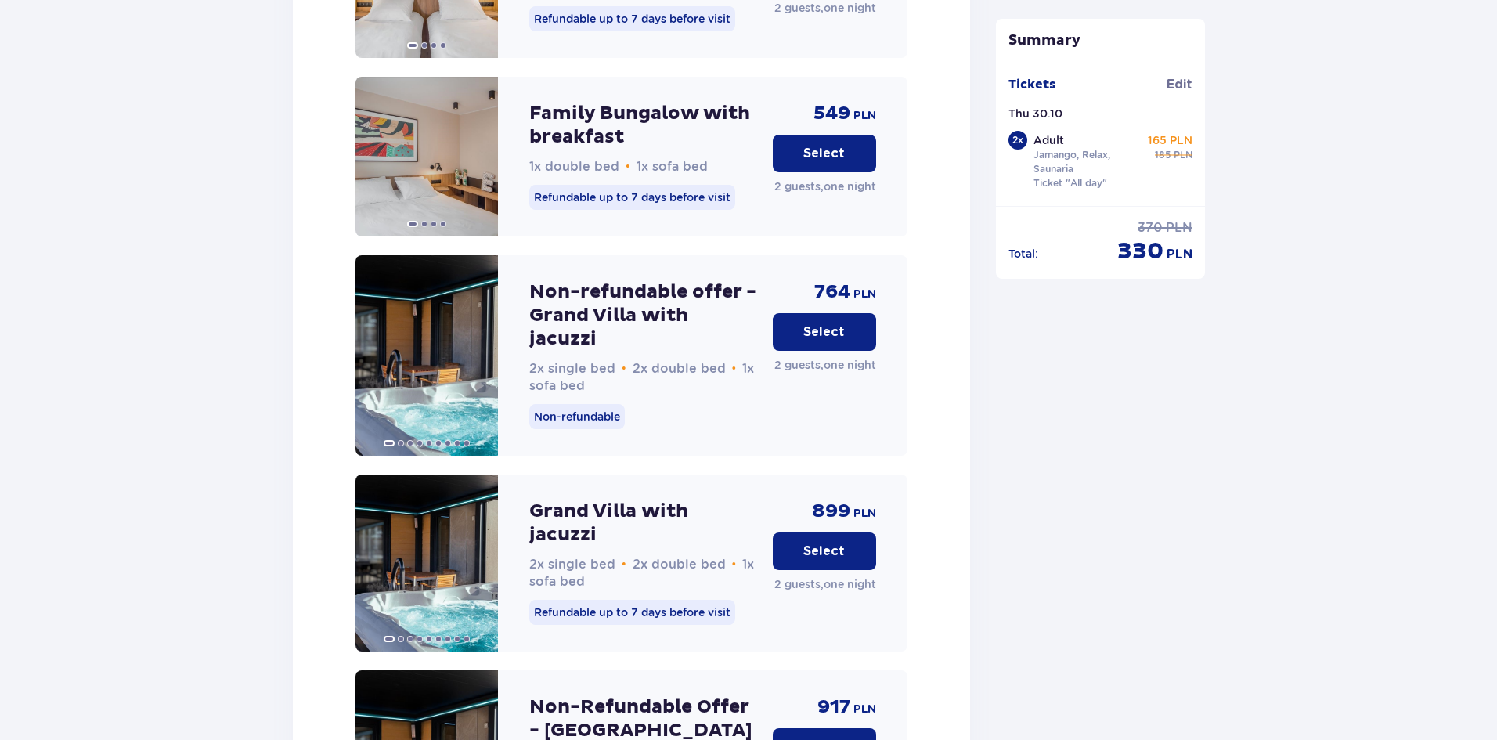
scroll to position [3491, 0]
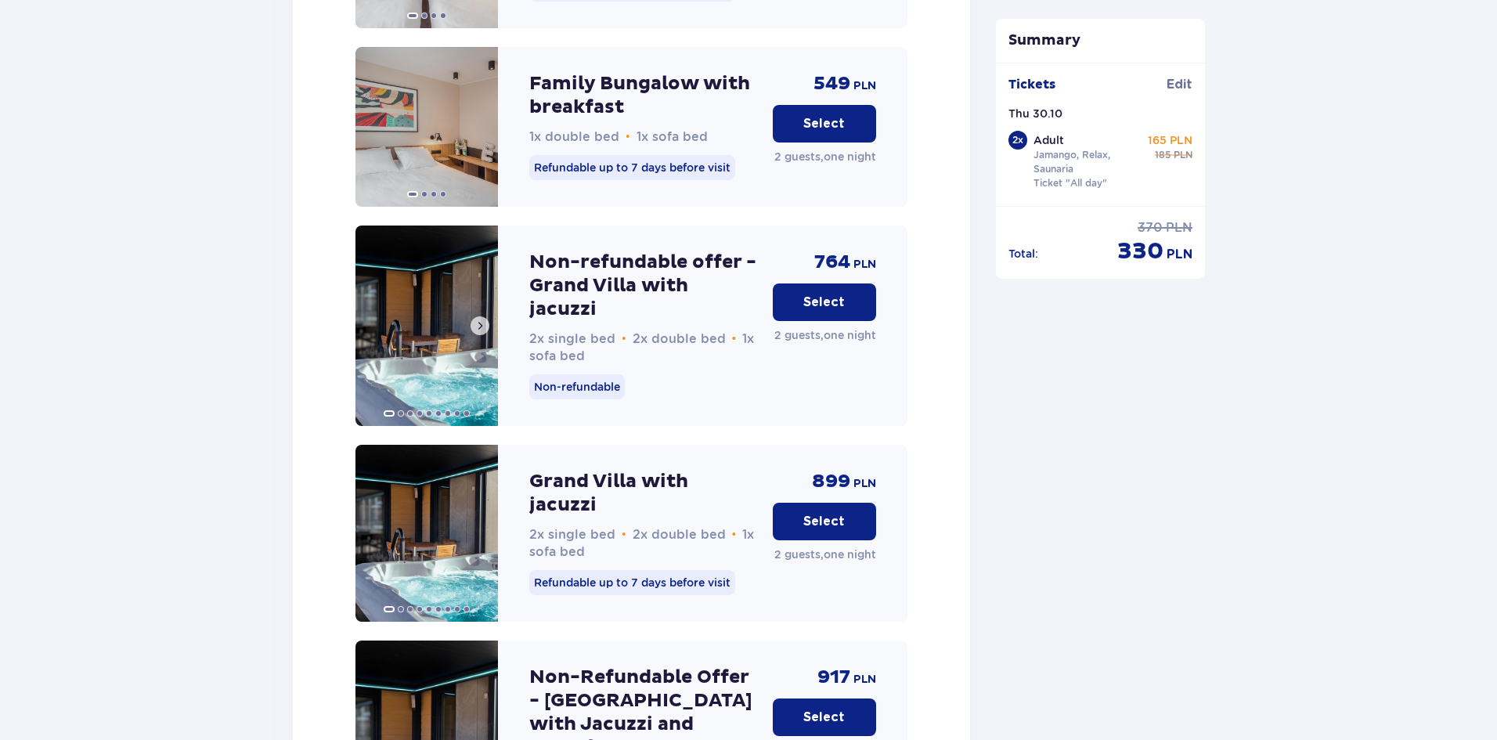
click at [479, 319] on span at bounding box center [480, 325] width 13 height 13
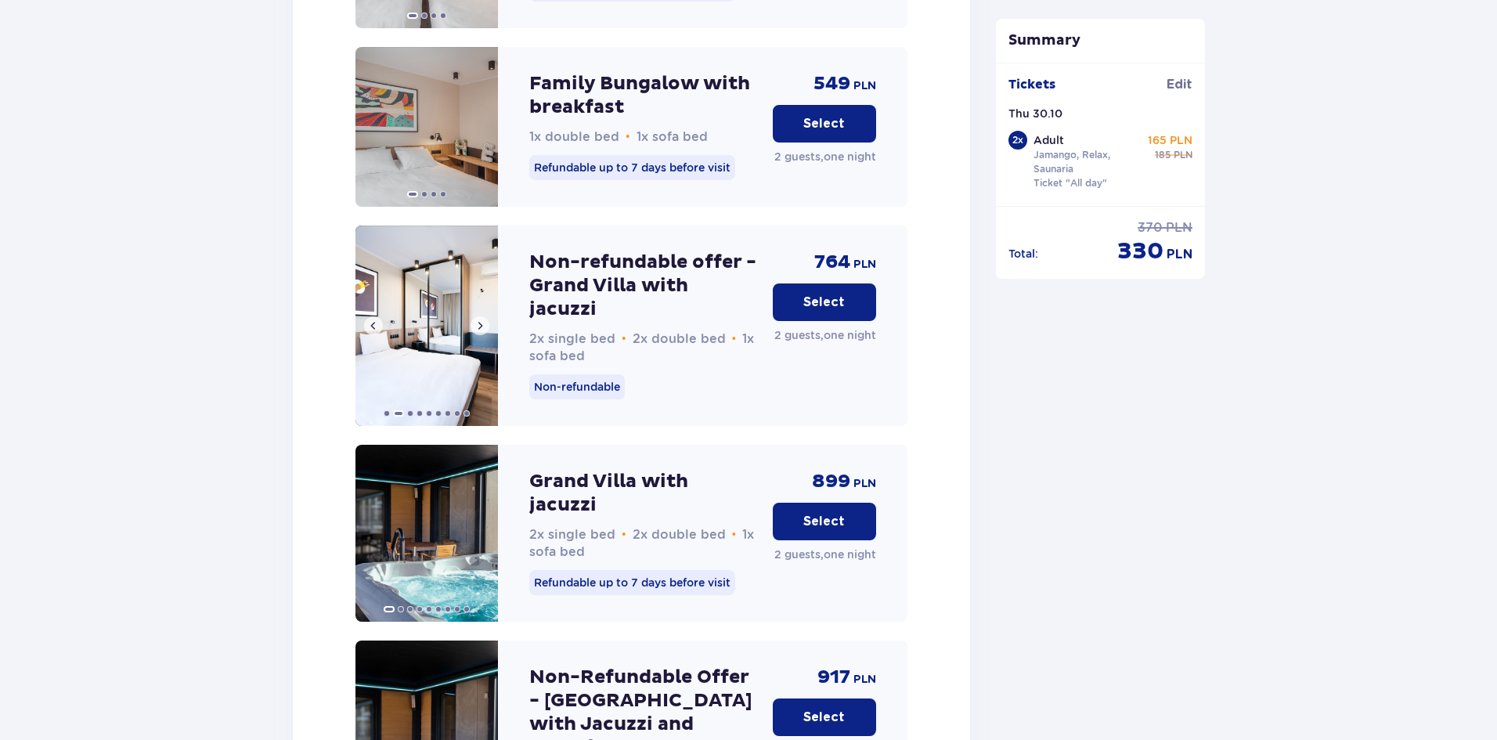
click at [479, 319] on span at bounding box center [480, 325] width 13 height 13
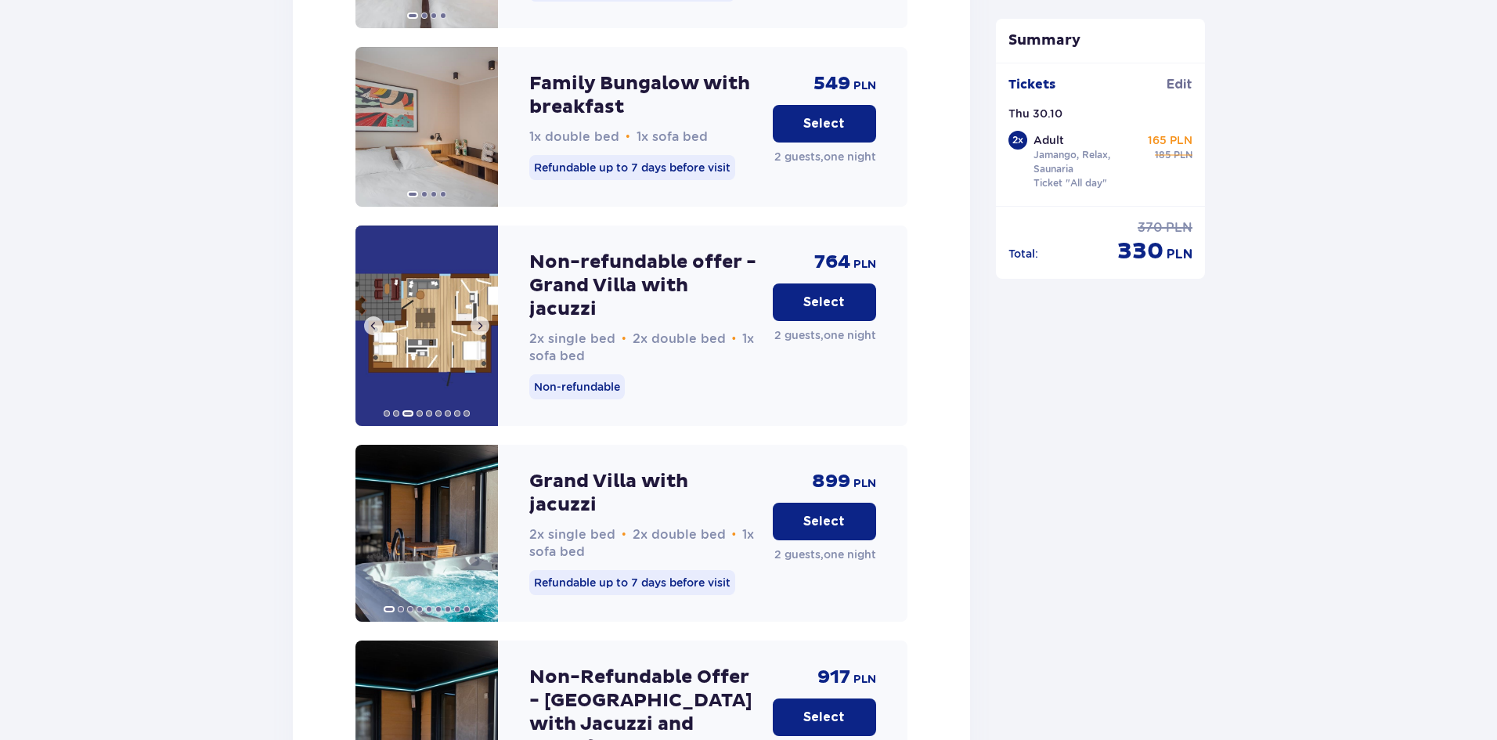
click at [479, 319] on span at bounding box center [480, 325] width 13 height 13
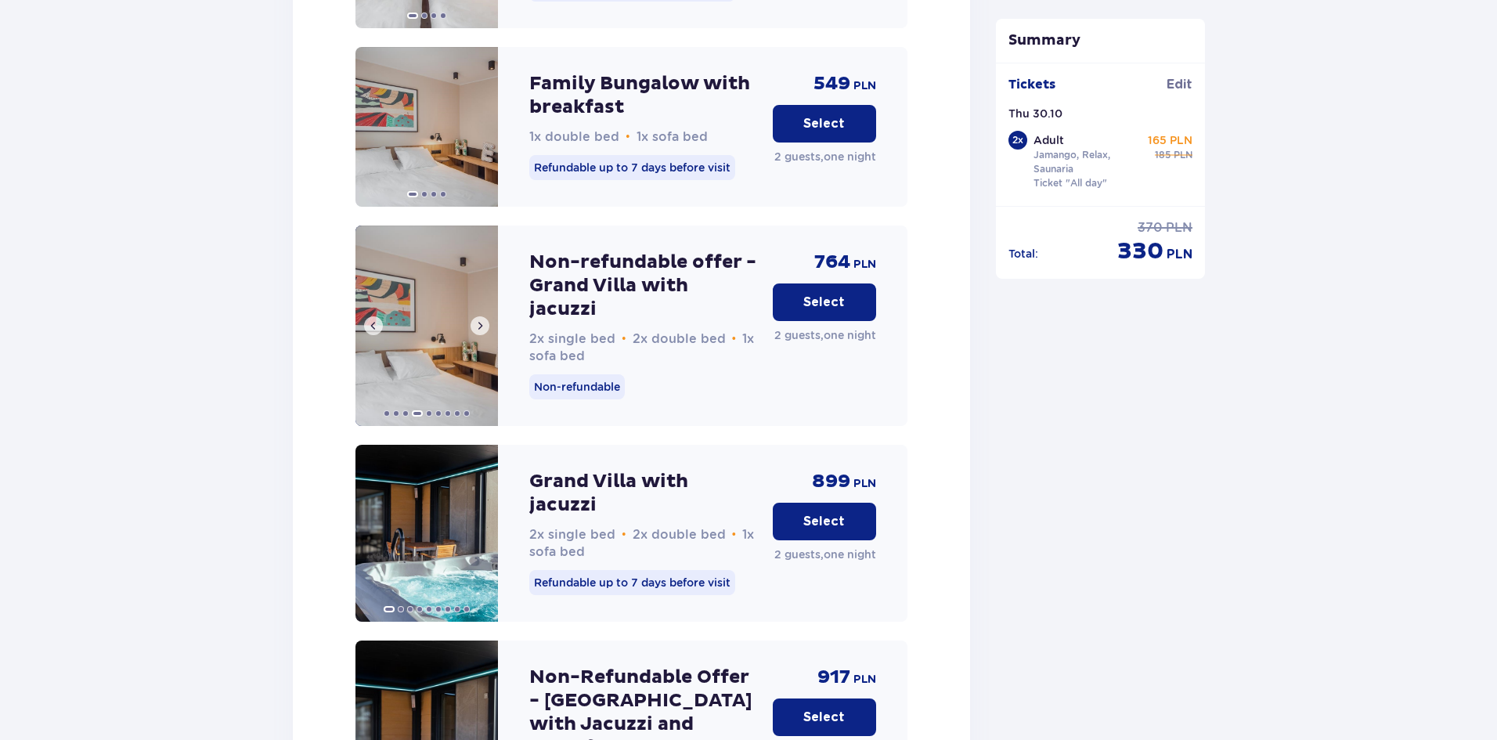
click at [479, 319] on span at bounding box center [480, 325] width 13 height 13
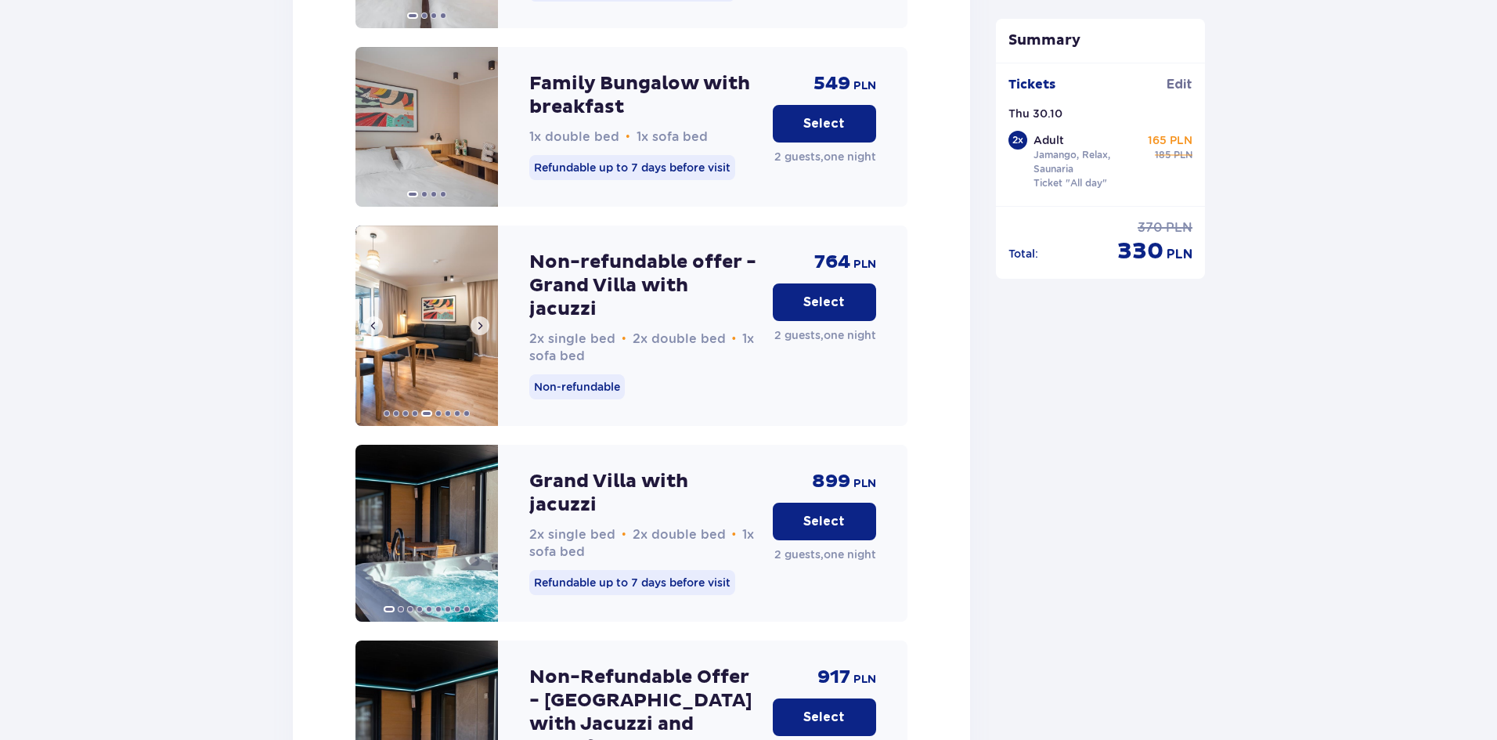
click at [479, 319] on span at bounding box center [480, 325] width 13 height 13
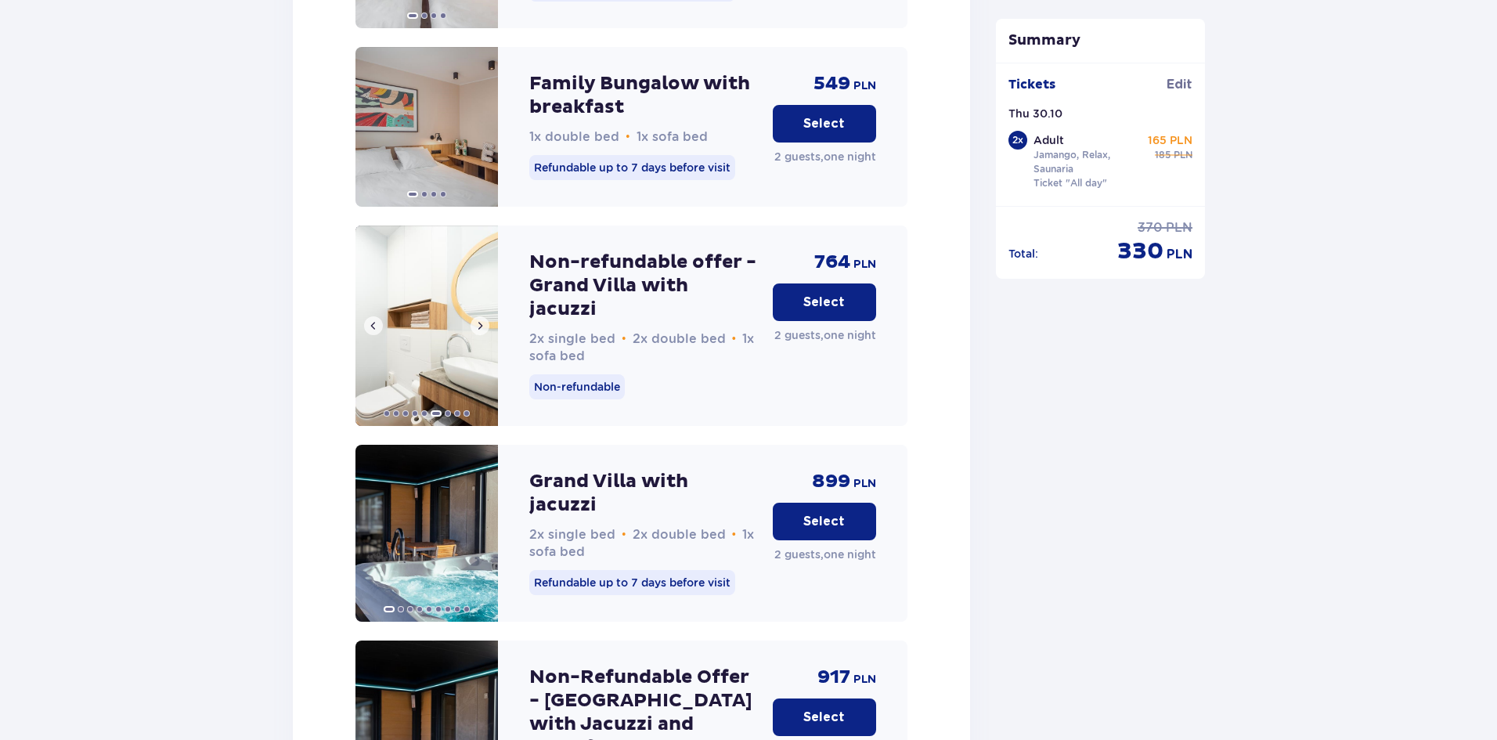
click at [479, 319] on span at bounding box center [480, 325] width 13 height 13
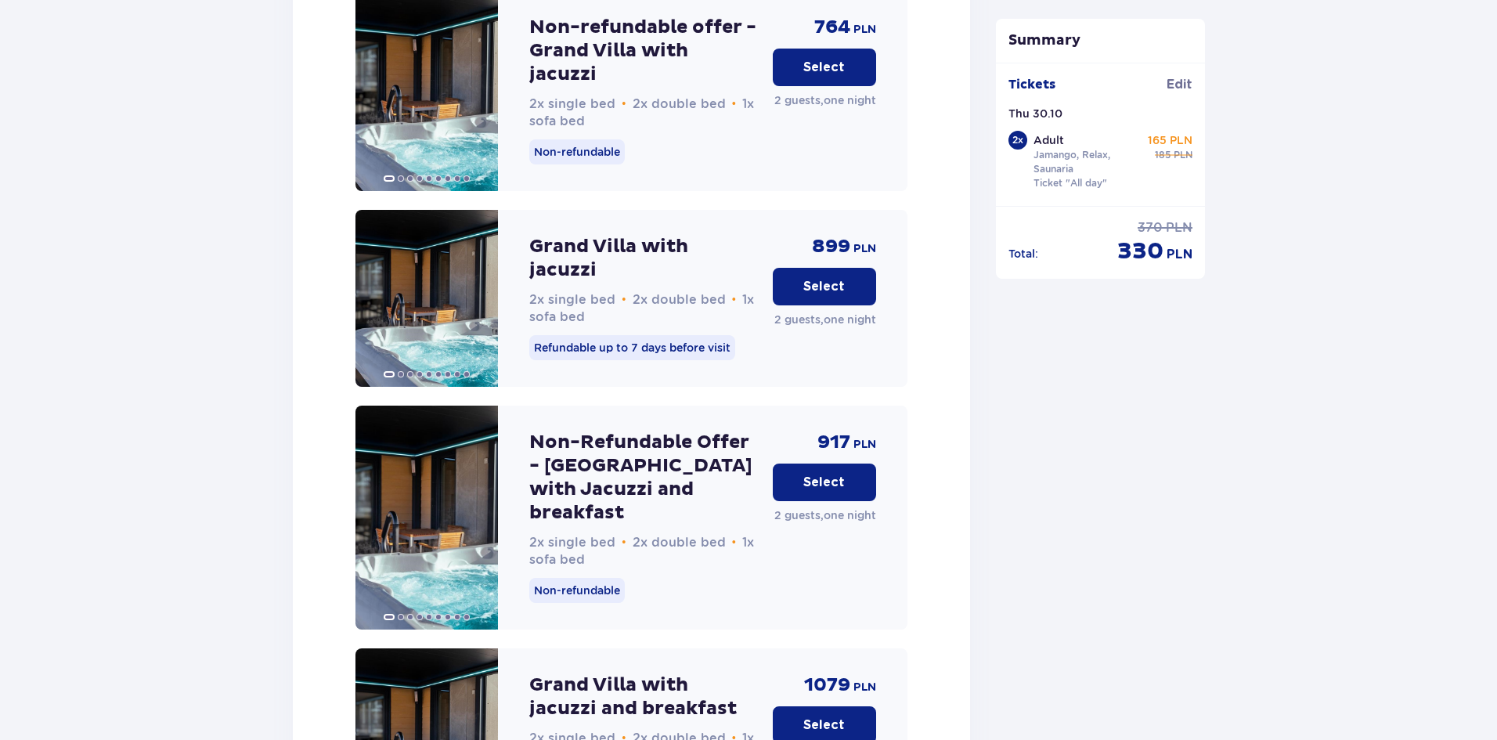
scroll to position [3883, 0]
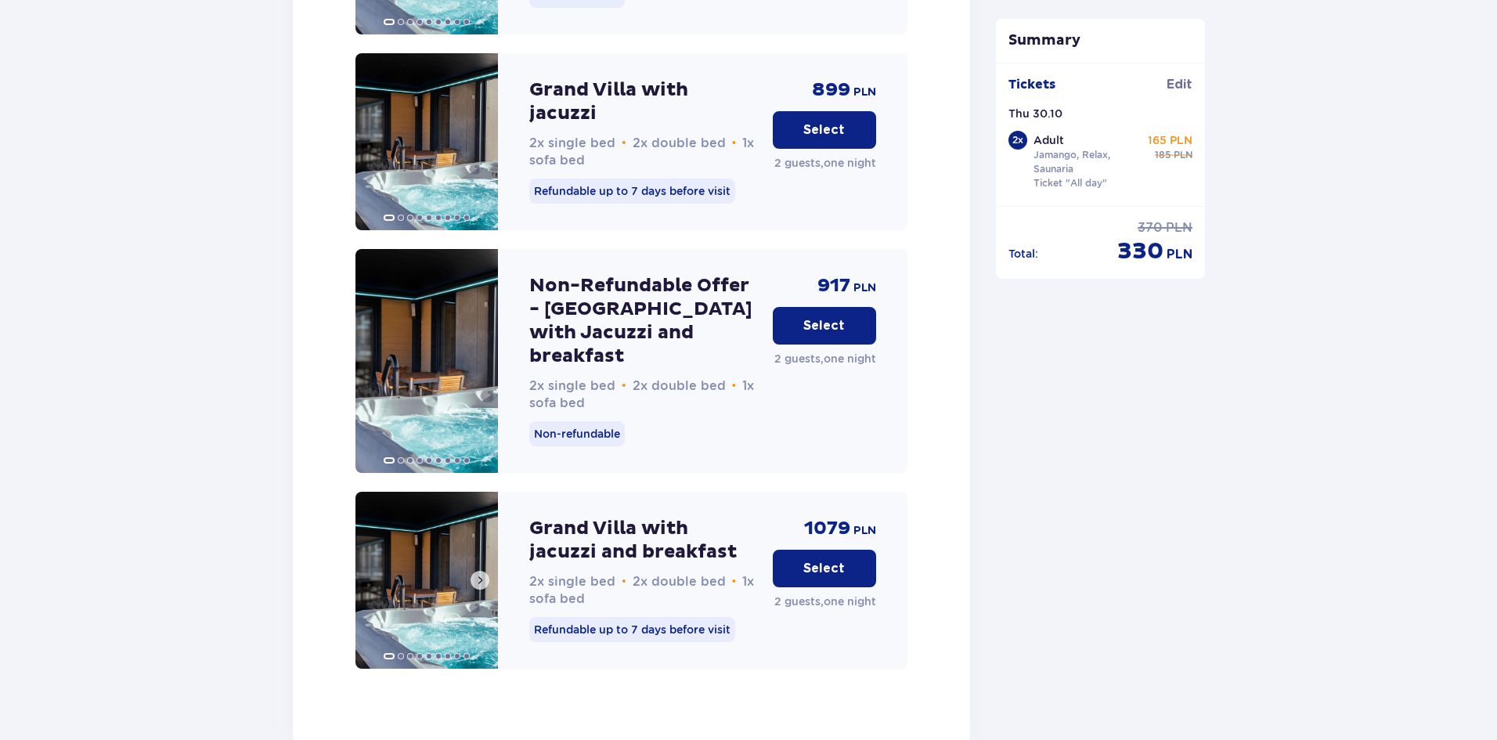
click at [479, 574] on span at bounding box center [480, 580] width 13 height 13
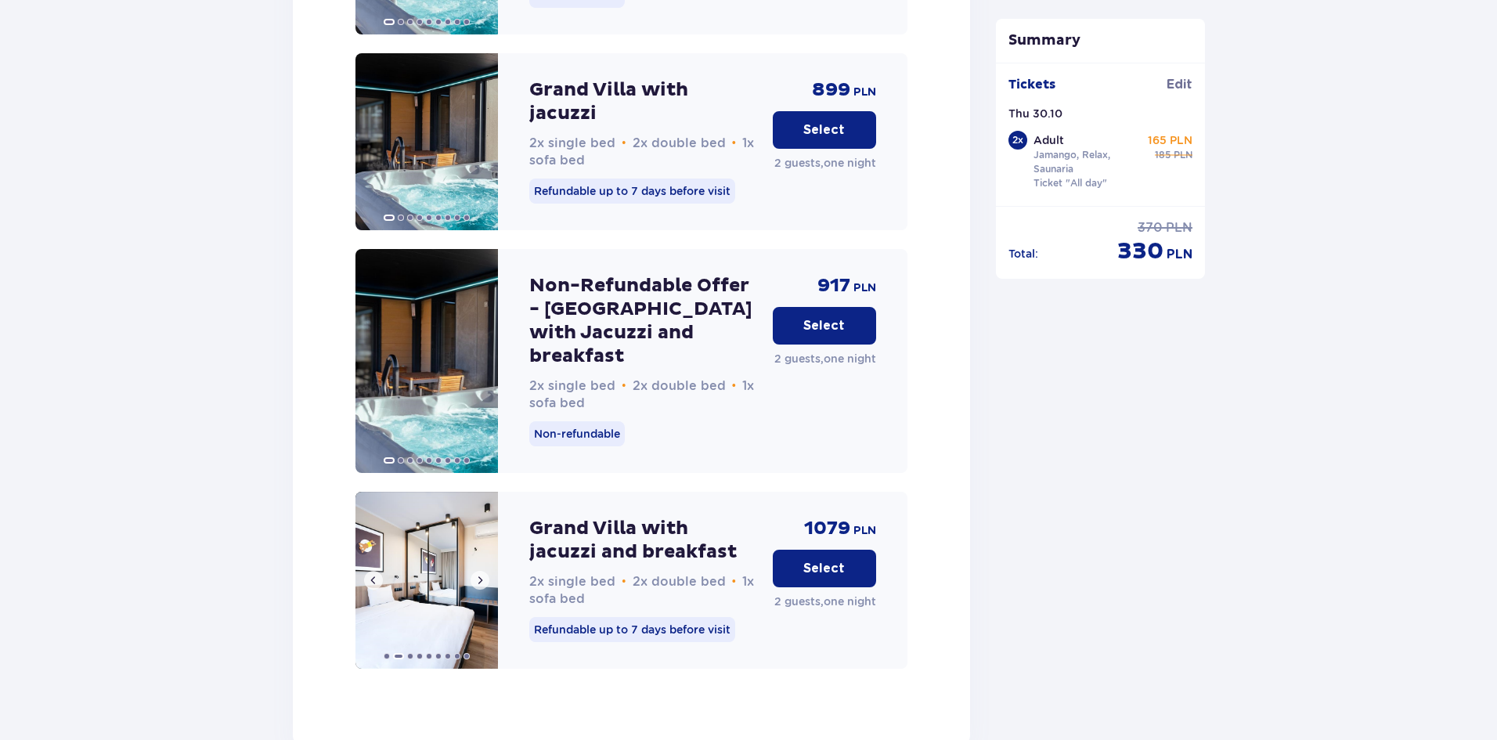
click at [479, 574] on span at bounding box center [480, 580] width 13 height 13
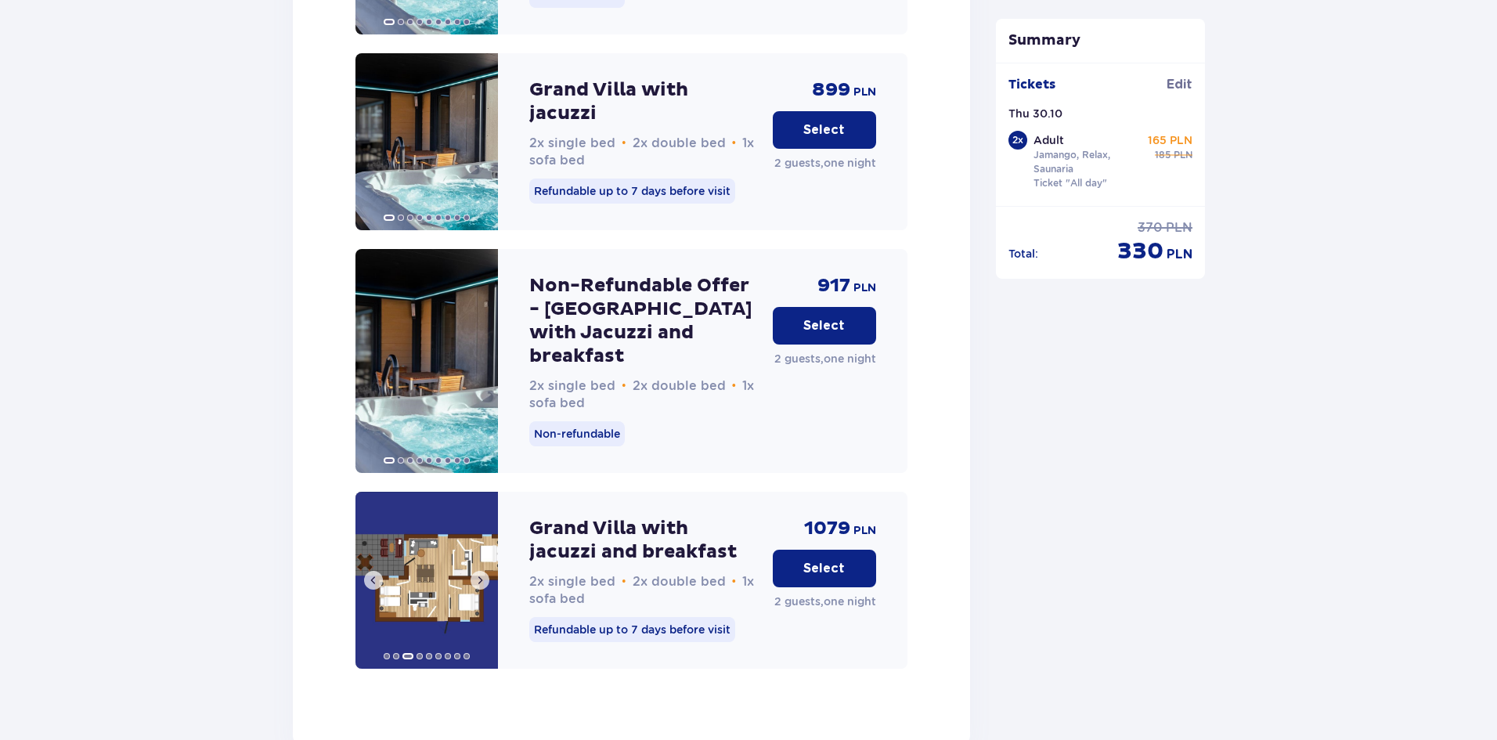
click at [479, 574] on span at bounding box center [480, 580] width 13 height 13
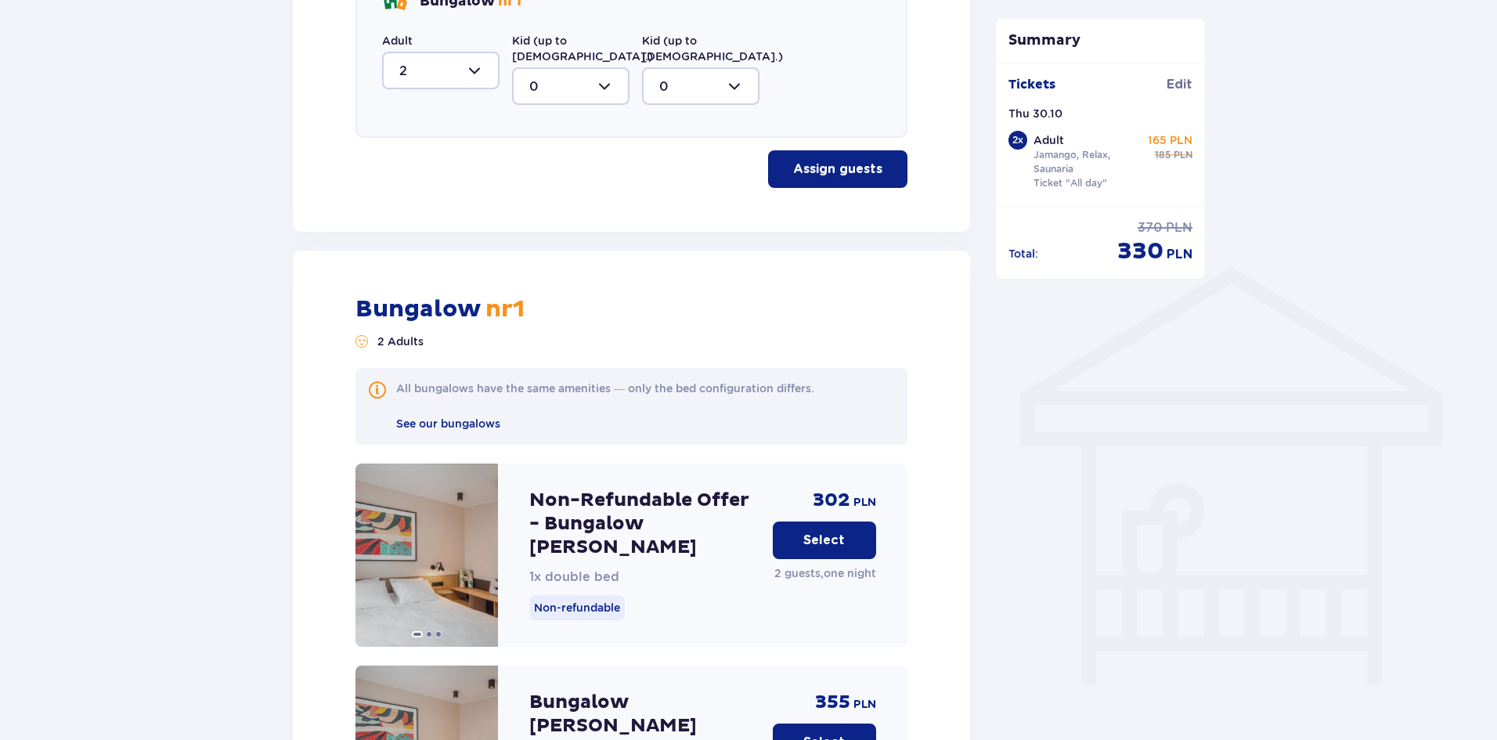
scroll to position [986, 0]
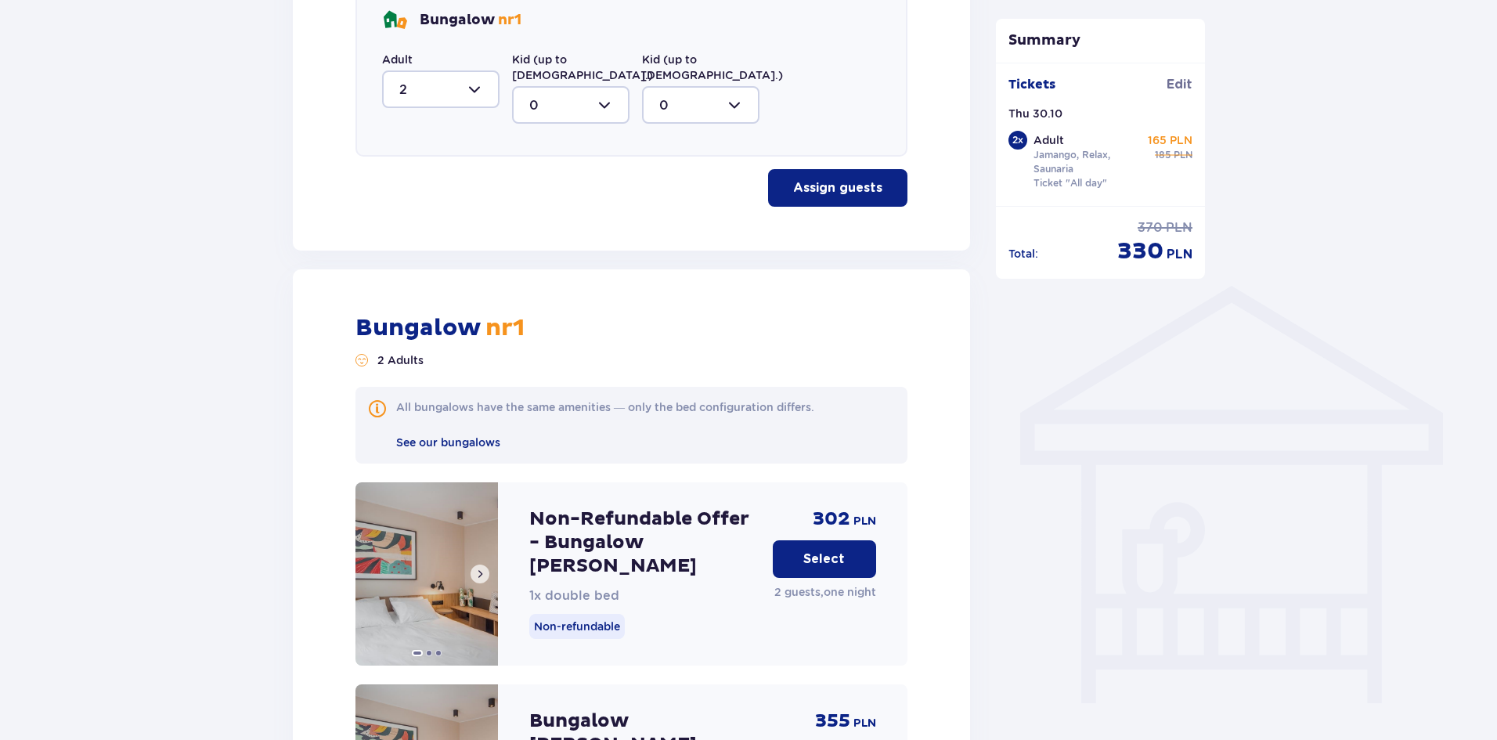
click at [482, 568] on span at bounding box center [480, 574] width 13 height 13
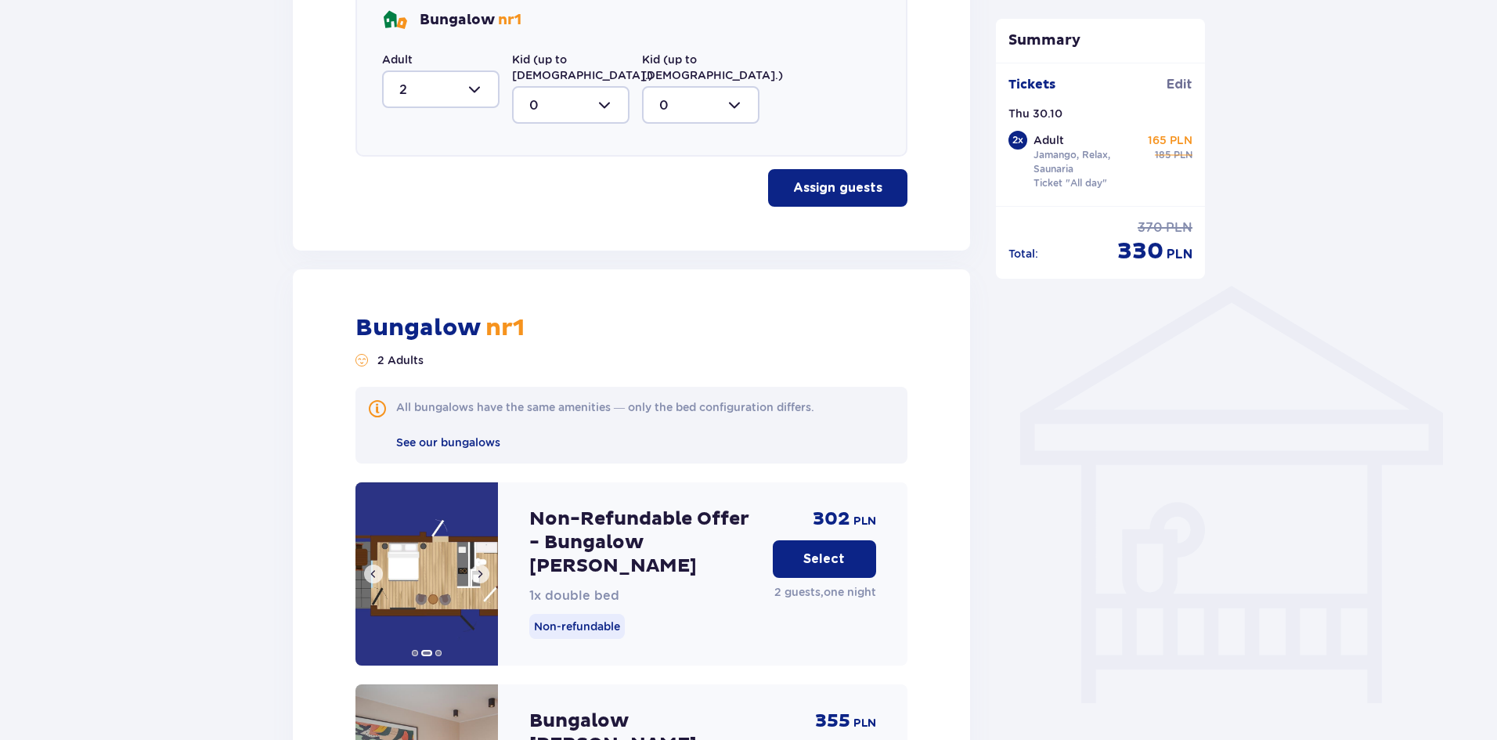
click at [482, 568] on span at bounding box center [480, 574] width 13 height 13
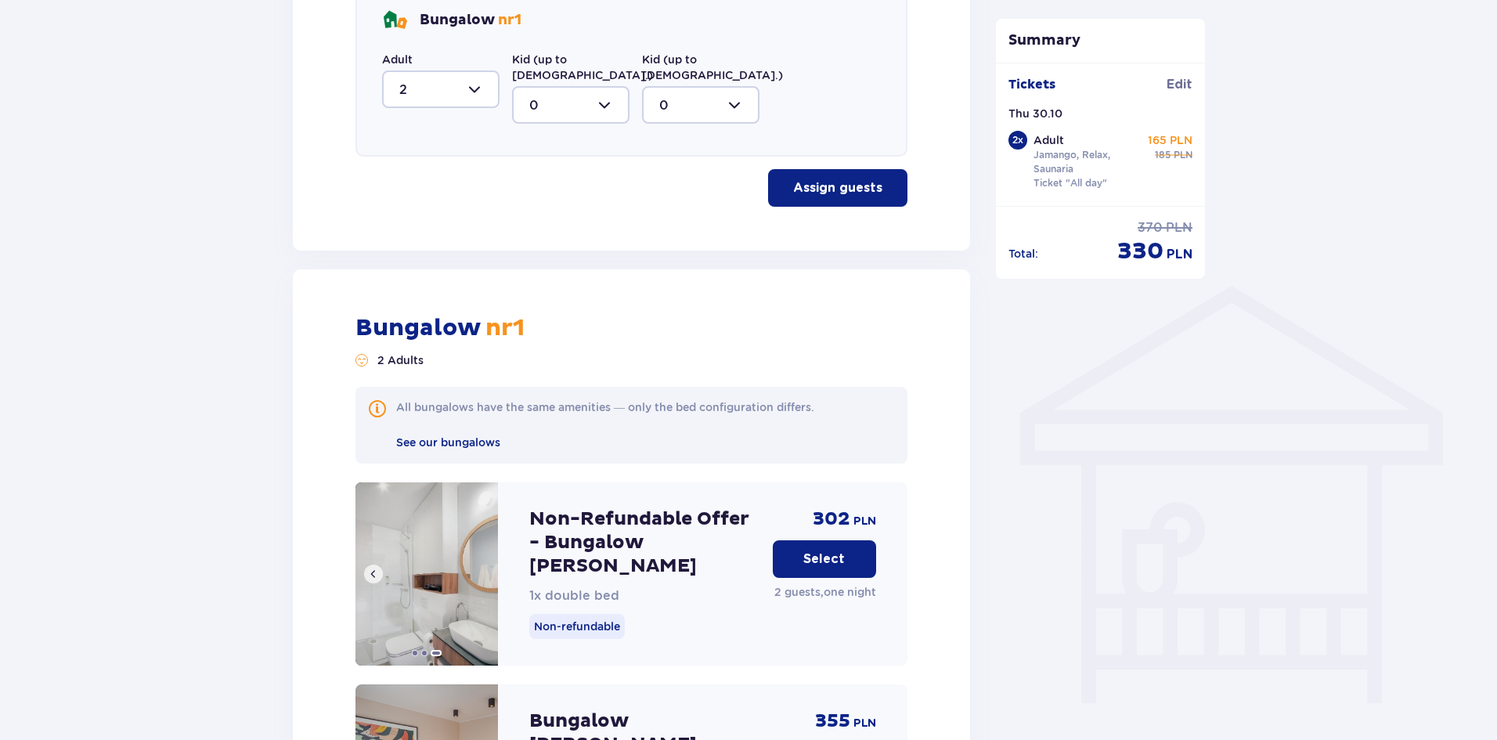
click at [482, 561] on img at bounding box center [426, 573] width 143 height 183
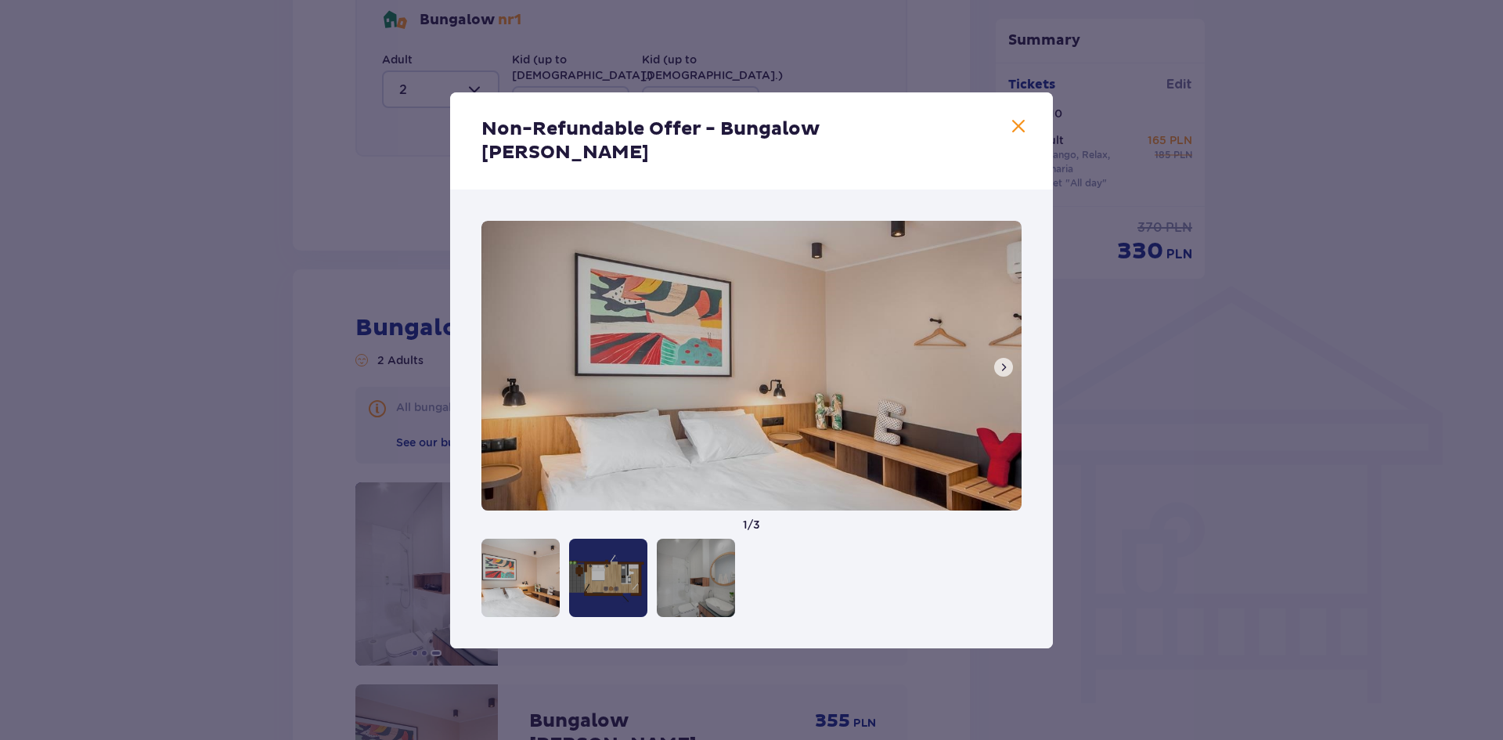
click at [998, 361] on span at bounding box center [1004, 367] width 13 height 13
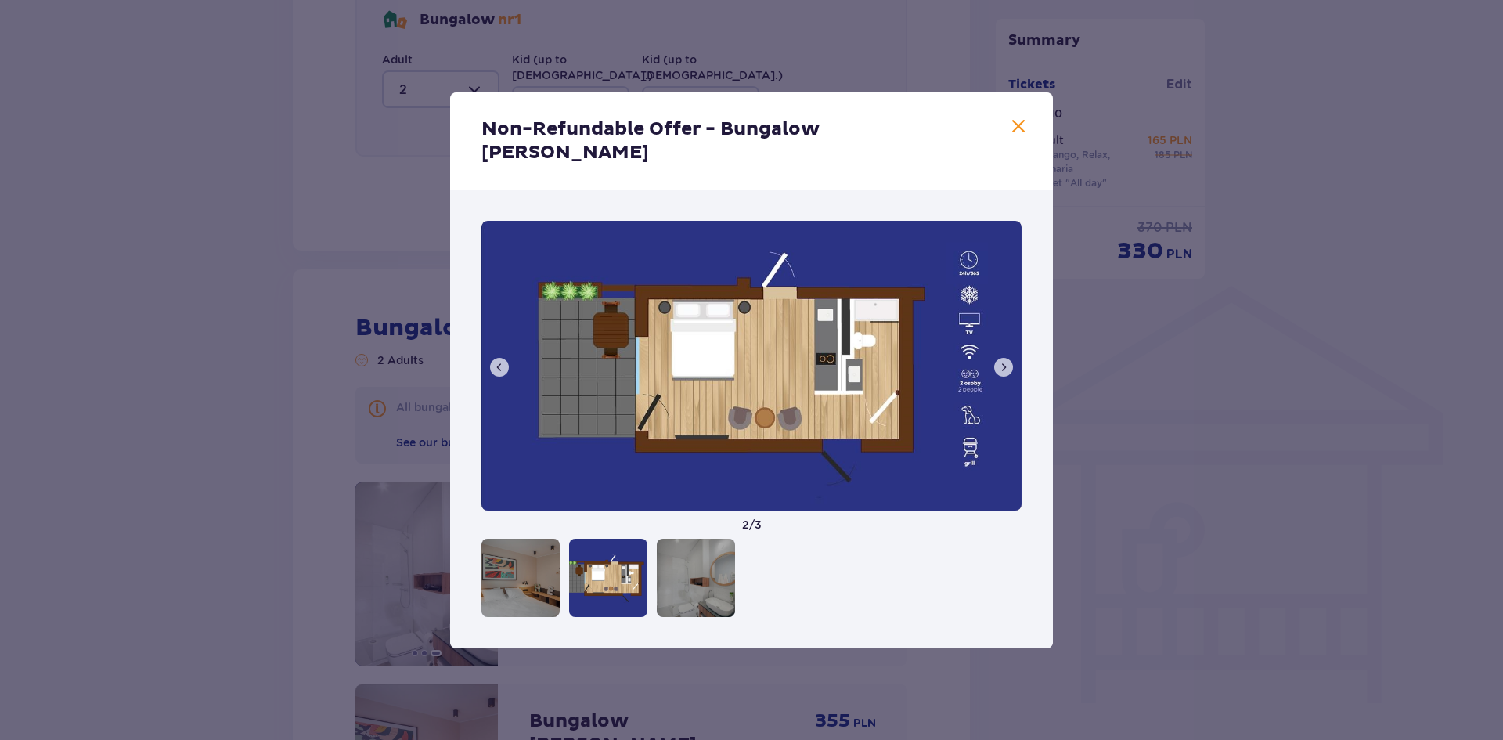
click at [998, 361] on span at bounding box center [1004, 367] width 13 height 13
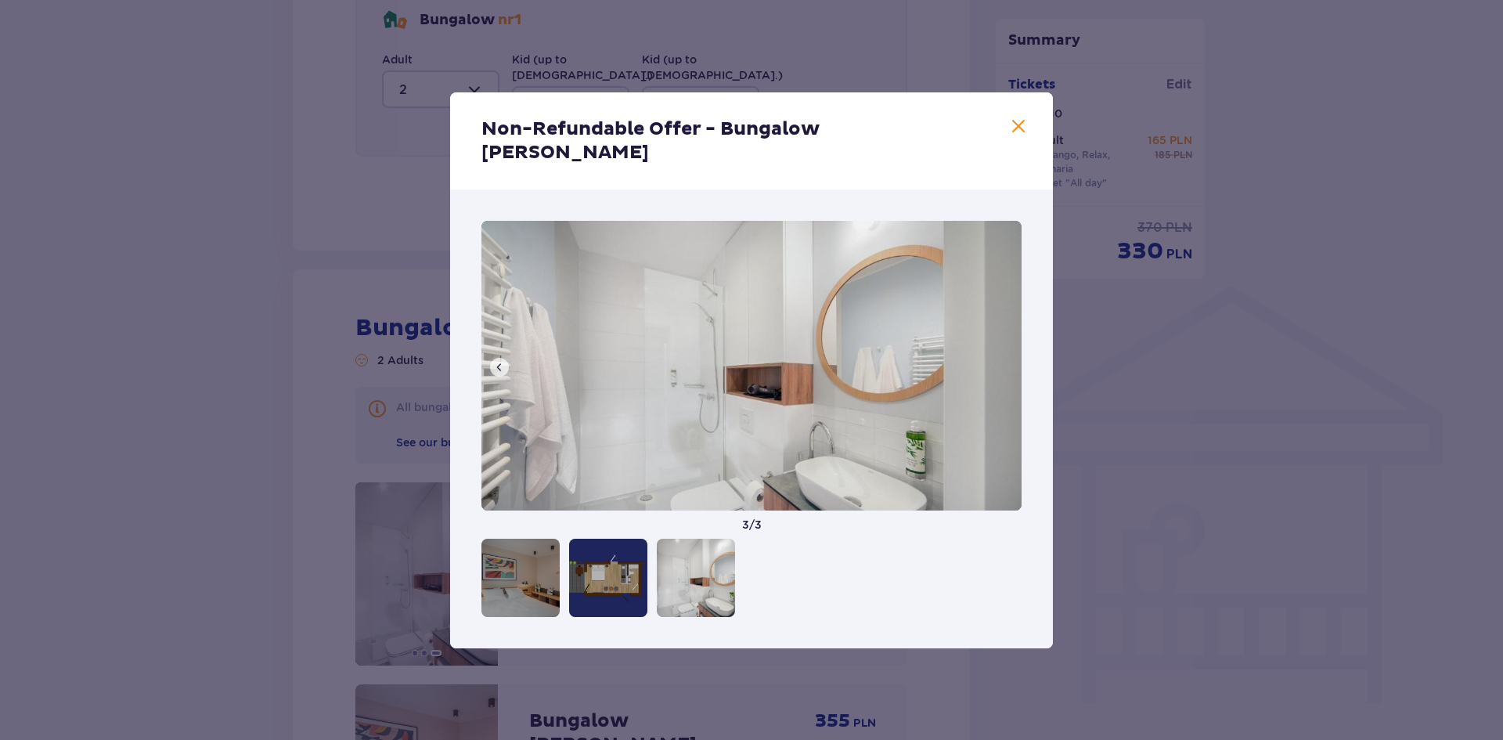
click at [998, 356] on img at bounding box center [752, 366] width 540 height 290
click at [538, 563] on div at bounding box center [521, 578] width 78 height 78
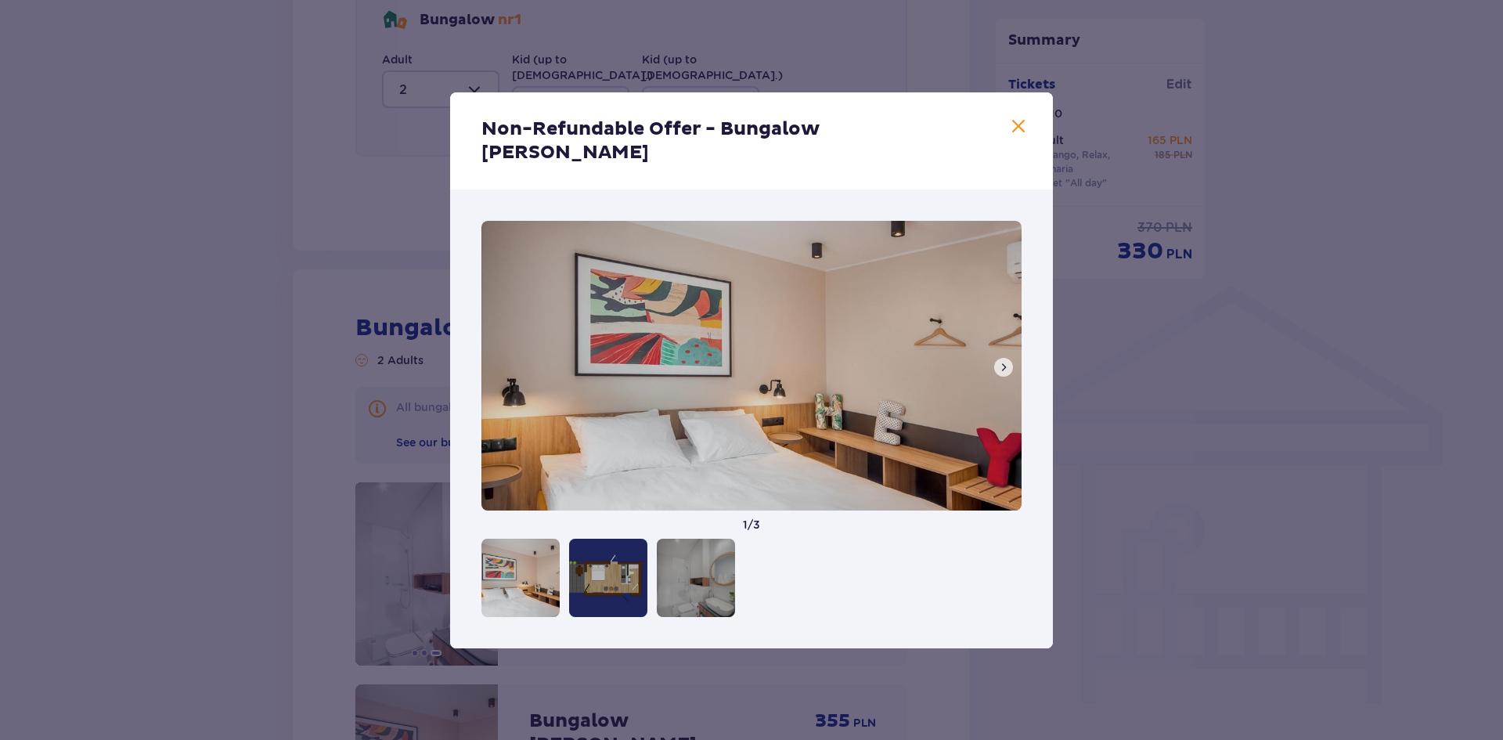
click at [677, 575] on div at bounding box center [696, 578] width 78 height 78
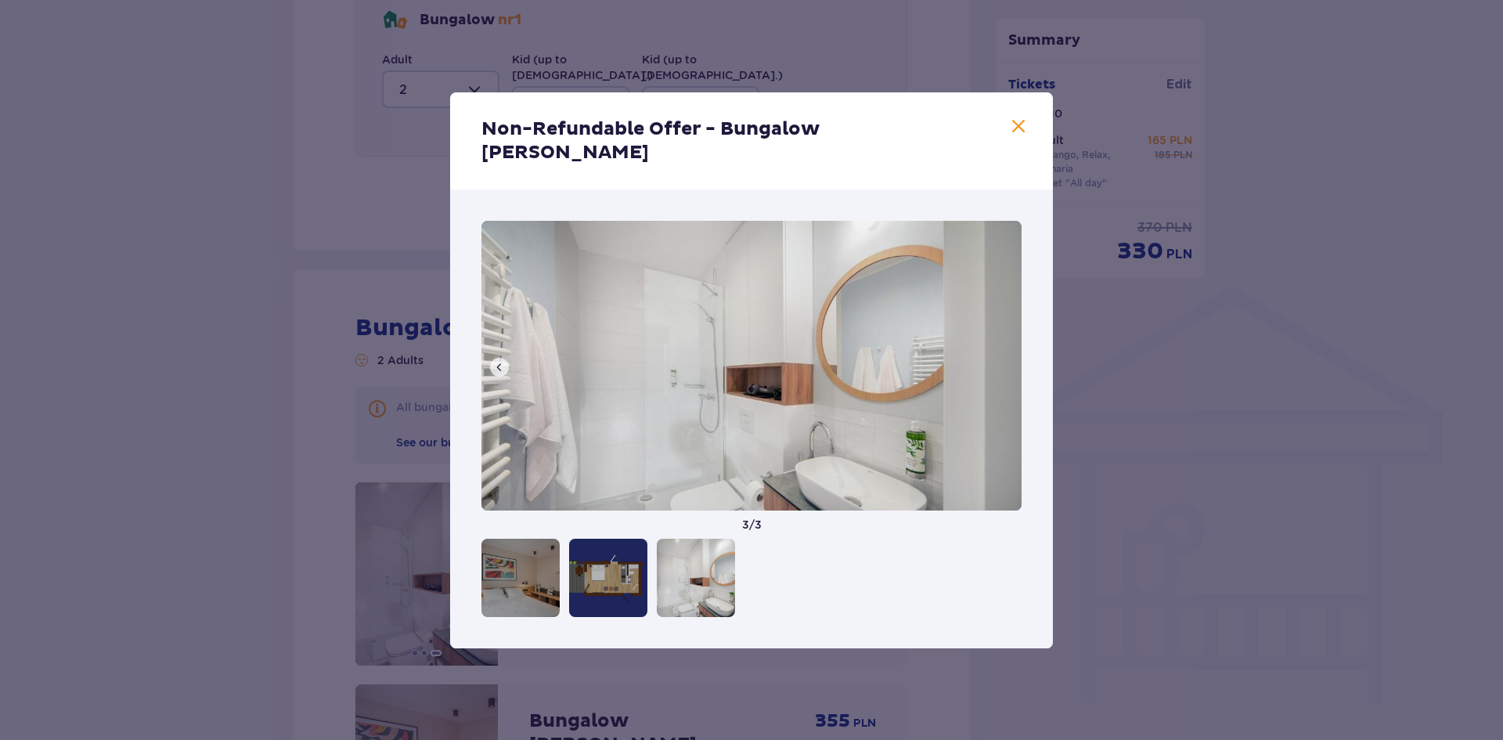
click at [1012, 136] on span at bounding box center [1018, 126] width 19 height 19
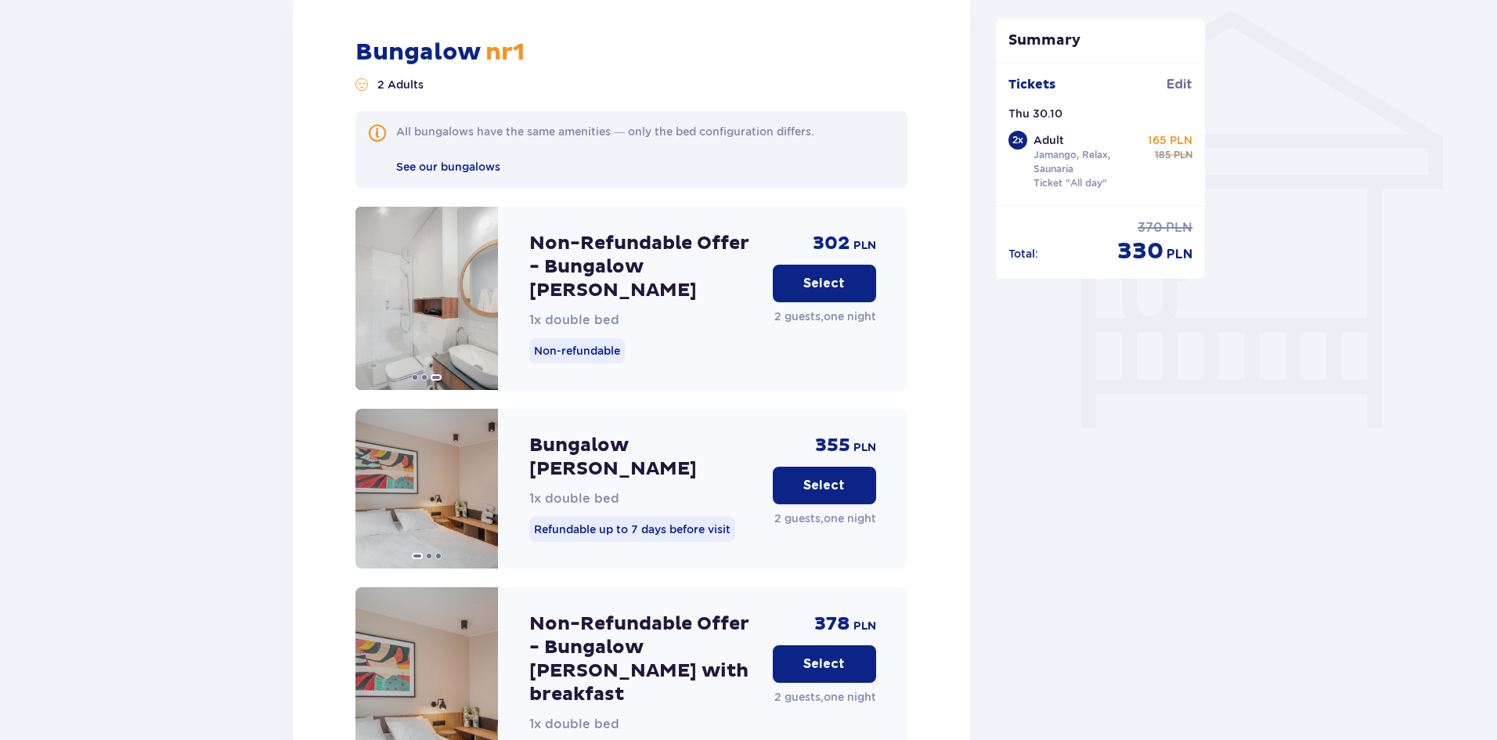
scroll to position [1299, 0]
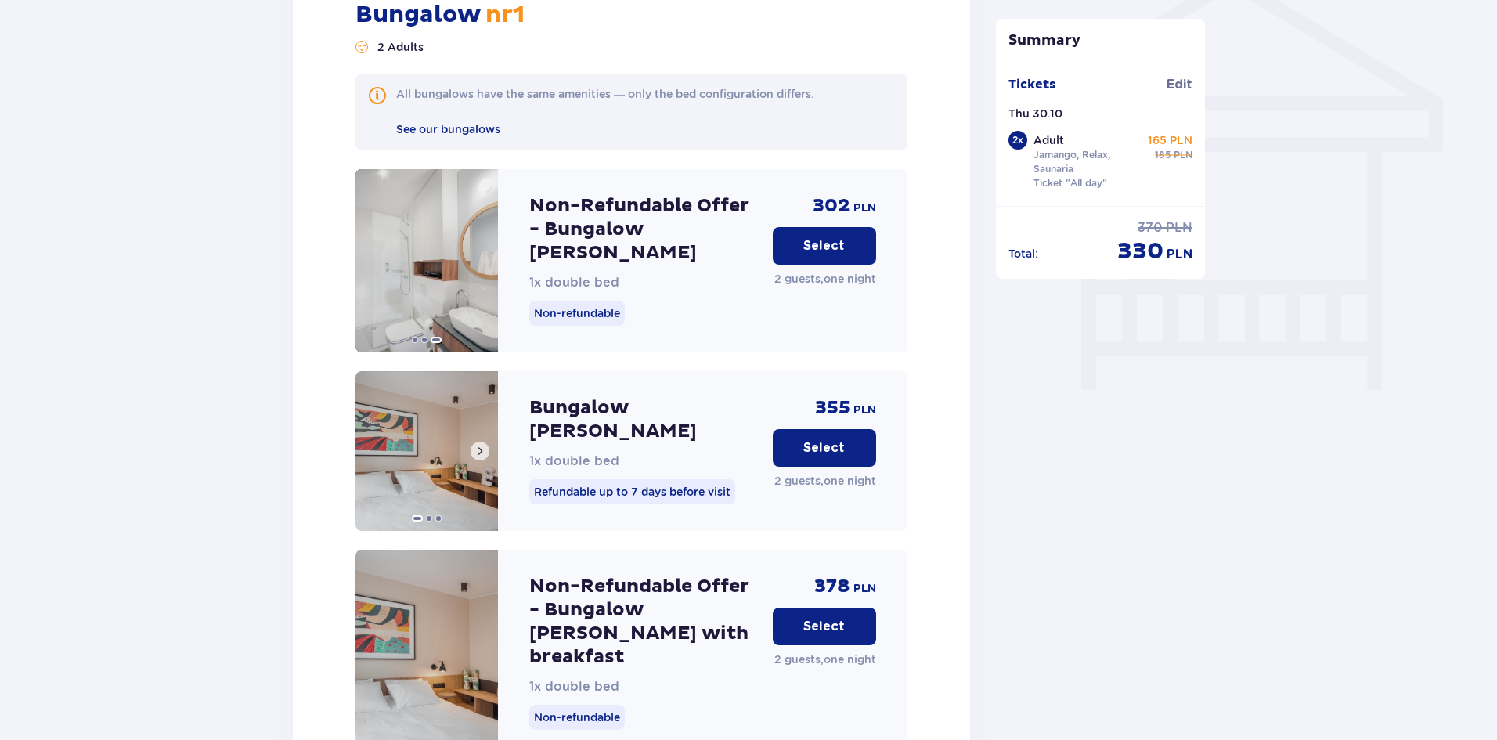
click at [476, 445] on span at bounding box center [480, 451] width 13 height 13
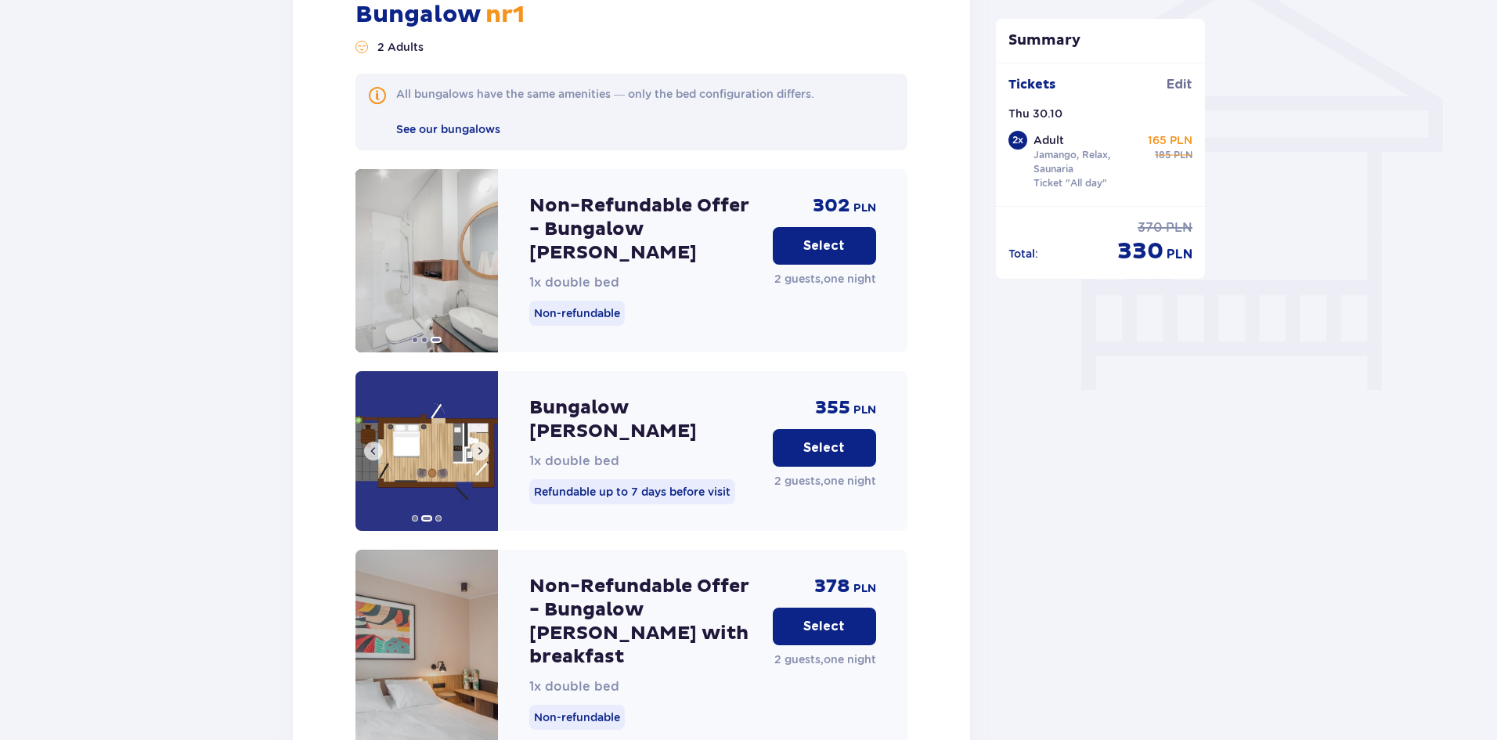
click at [476, 445] on span at bounding box center [480, 451] width 13 height 13
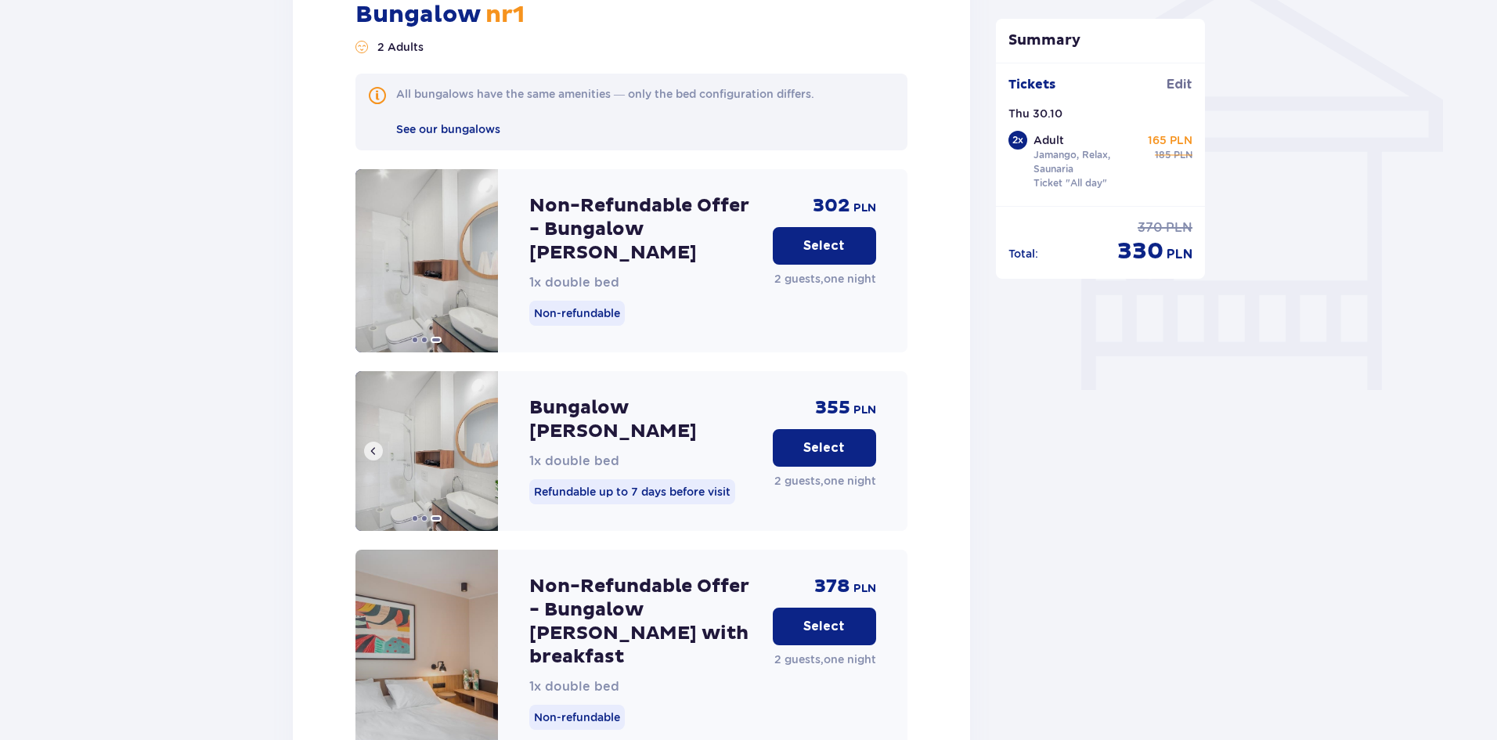
click at [366, 442] on button at bounding box center [373, 451] width 19 height 19
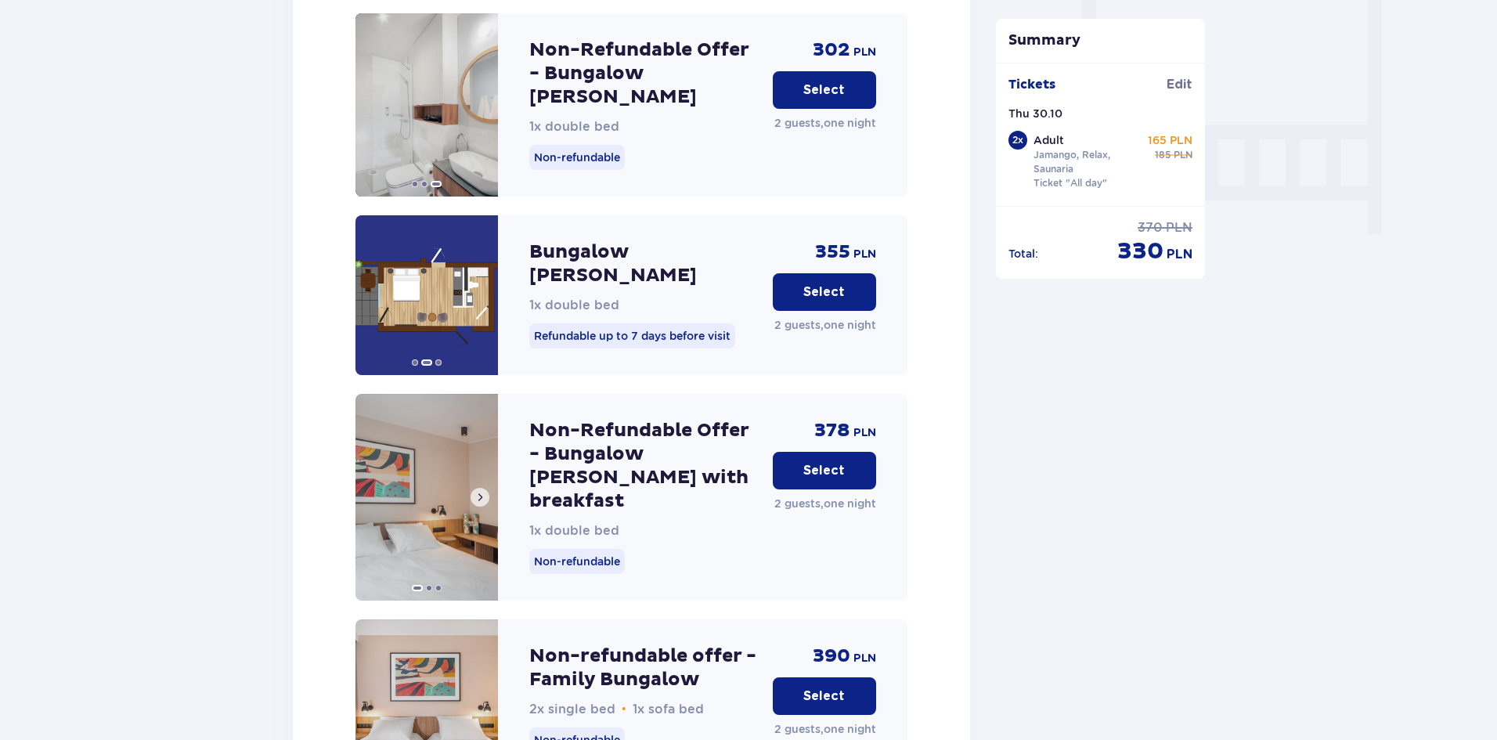
scroll to position [1456, 0]
click at [481, 490] on span at bounding box center [480, 496] width 13 height 13
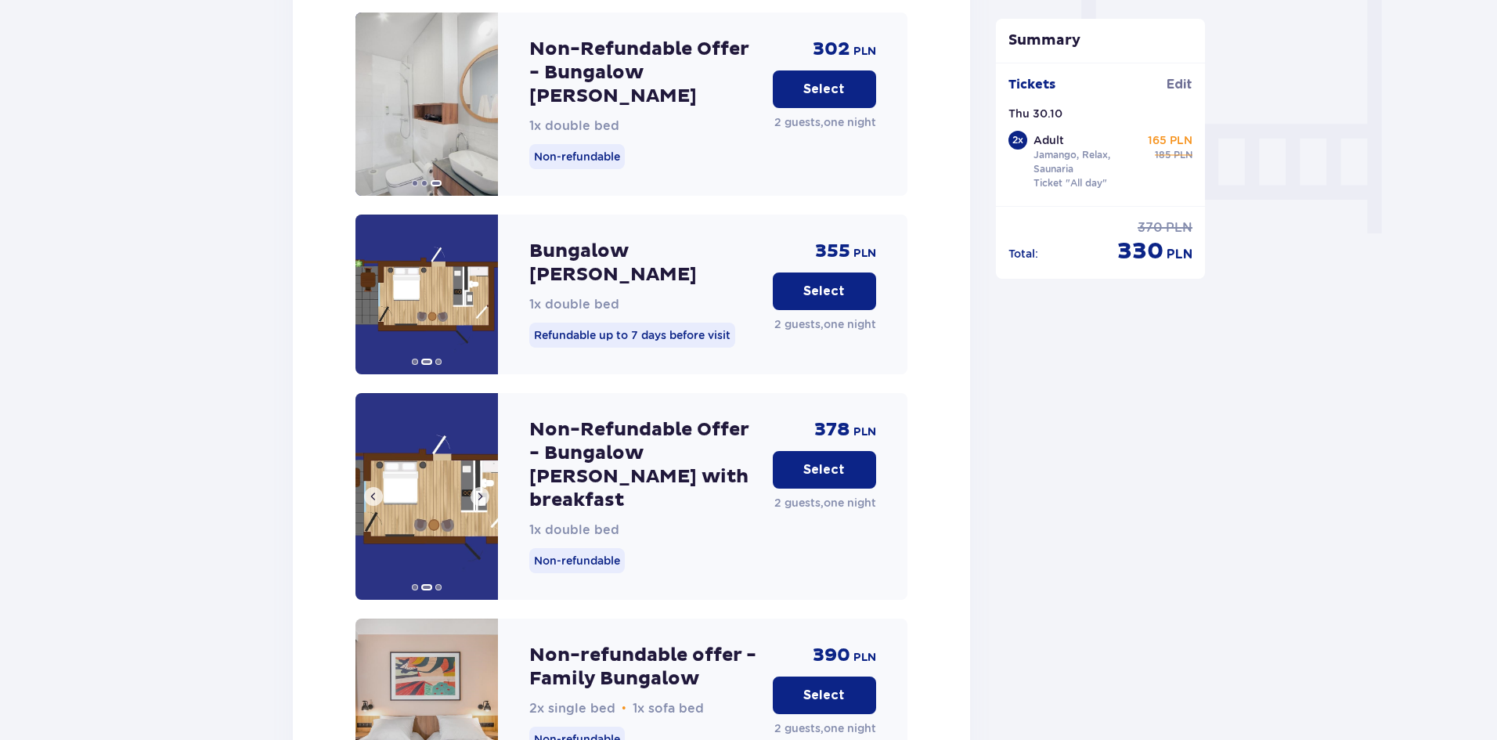
click at [481, 490] on span at bounding box center [480, 496] width 13 height 13
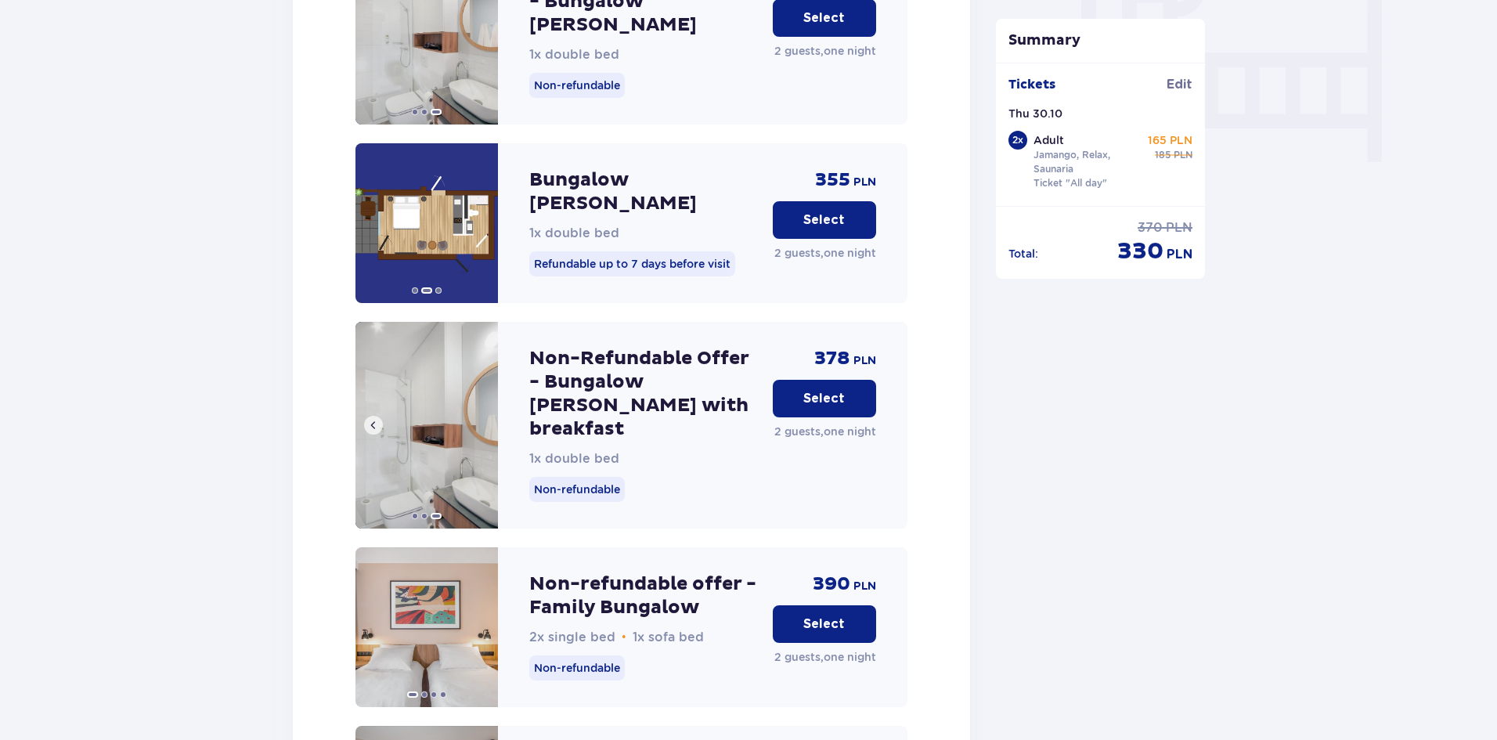
scroll to position [1612, 0]
